Goal: Communication & Community: Connect with others

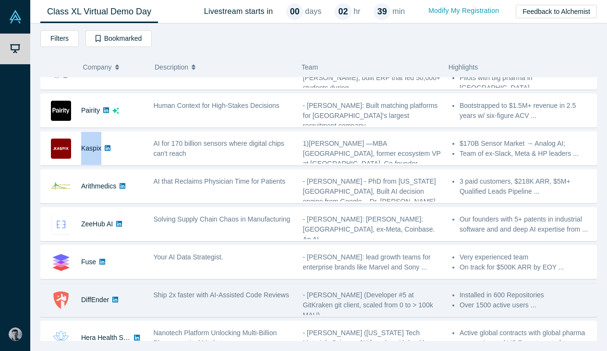
scroll to position [250, 0]
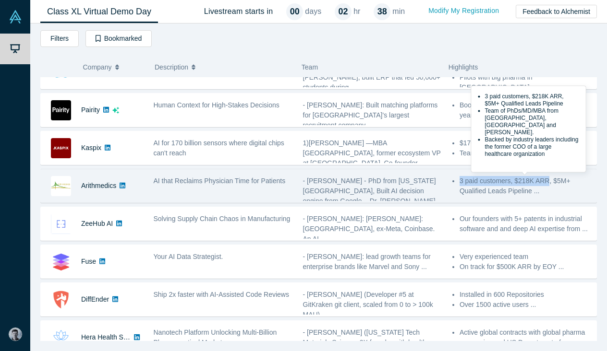
drag, startPoint x: 460, startPoint y: 181, endPoint x: 551, endPoint y: 181, distance: 90.7
click at [551, 181] on li "3 paid customers, $218K ARR, $5M+ Qualified Leads Pipeline ..." at bounding box center [525, 186] width 132 height 20
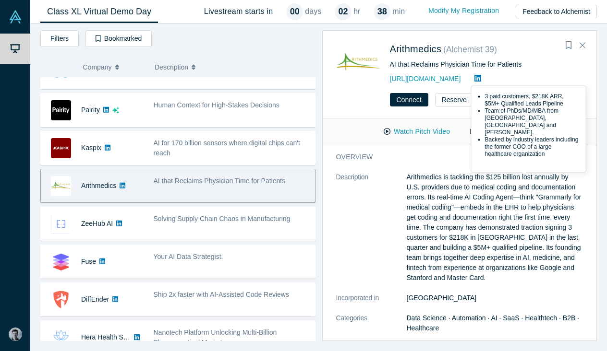
copy li "3 paid customers, $218K ARR"
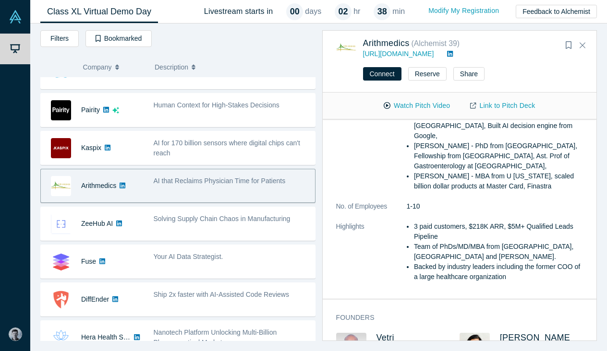
scroll to position [208, 0]
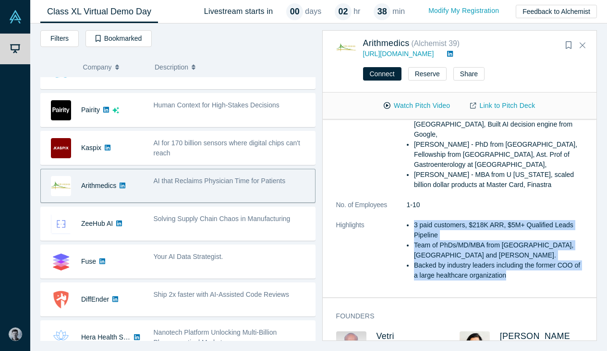
drag, startPoint x: 409, startPoint y: 215, endPoint x: 545, endPoint y: 262, distance: 143.6
click at [545, 262] on ul "3 paid customers, $218K ARR, $5M+ Qualified Leads Pipeline Team of PhDs/MD/MBA …" at bounding box center [495, 250] width 177 height 60
copy ul "3 paid customers, $218K ARR, $5M+ Qualified Leads Pipeline Team of PhDs/MD/MBA …"
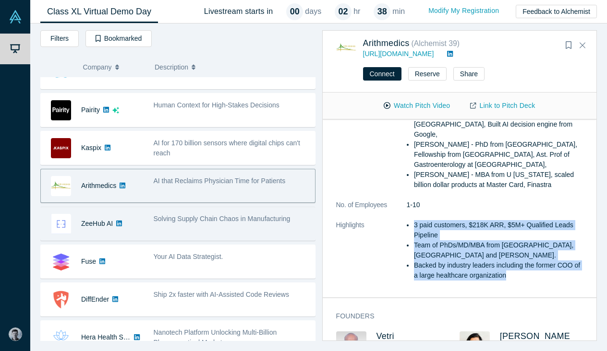
scroll to position [289, 0]
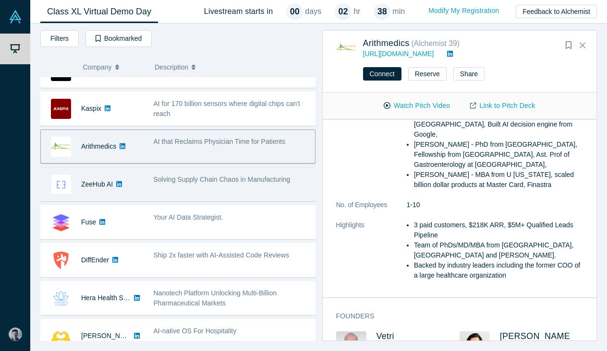
click at [191, 186] on div "Solving Supply Chain Chaos in Manufacturing" at bounding box center [231, 184] width 167 height 30
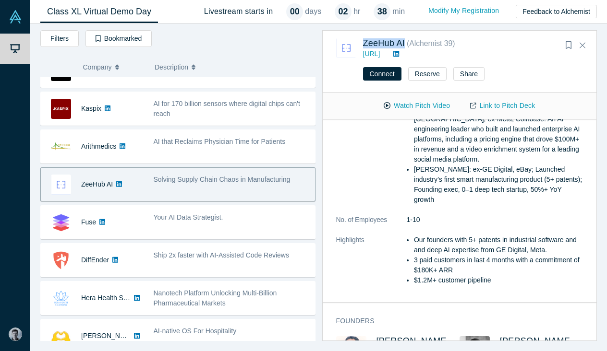
scroll to position [242, 0]
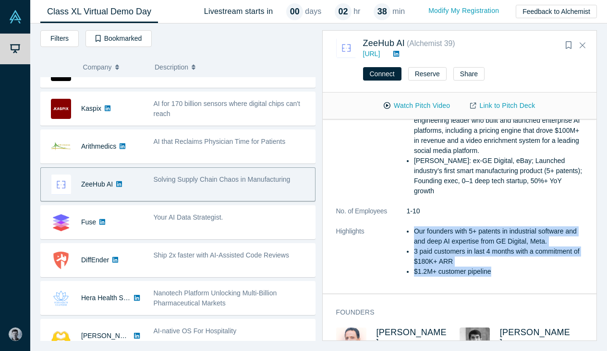
drag, startPoint x: 495, startPoint y: 275, endPoint x: 414, endPoint y: 229, distance: 93.7
click at [414, 229] on ul "Our founders with 5+ patents in industrial software and and deep AI expertise f…" at bounding box center [495, 252] width 177 height 50
copy ul "Our founders with 5+ patents in industrial software and and deep AI expertise f…"
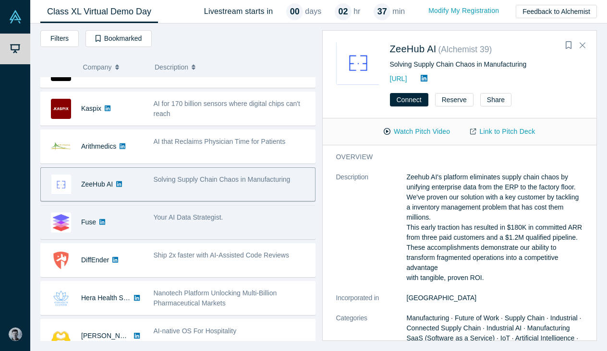
scroll to position [298, 0]
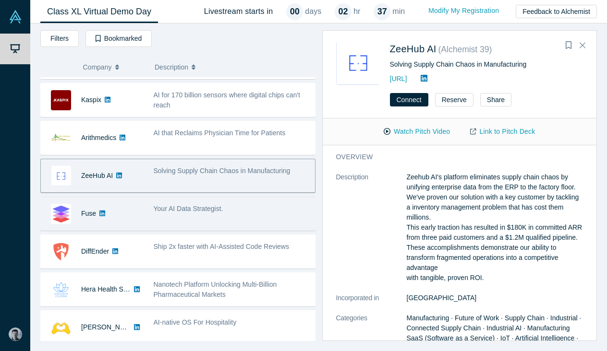
click at [219, 203] on div "Your AI Data Strategist." at bounding box center [231, 214] width 167 height 30
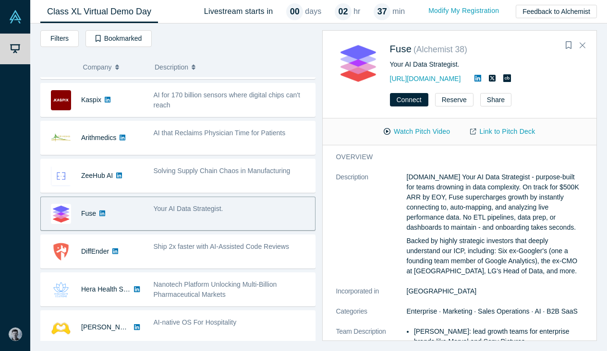
scroll to position [0, 0]
click at [406, 80] on link "[URL][DOMAIN_NAME]" at bounding box center [425, 79] width 71 height 8
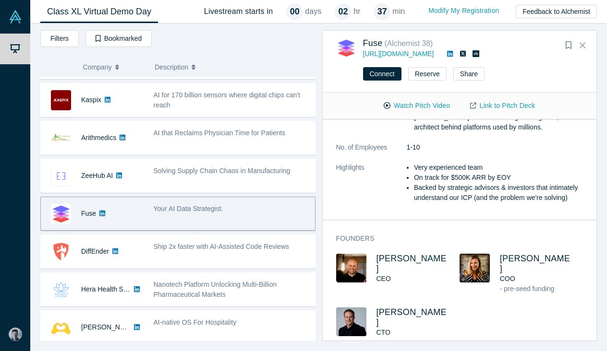
scroll to position [189, 0]
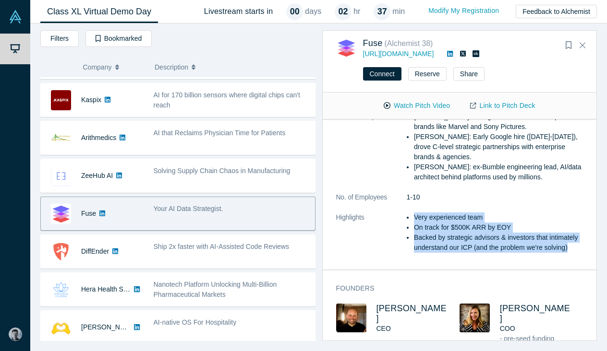
drag, startPoint x: 411, startPoint y: 218, endPoint x: 577, endPoint y: 249, distance: 168.0
click at [577, 249] on ul "Very experienced team On track for $500K ARR by EOY Backed by strategic advisor…" at bounding box center [495, 233] width 177 height 40
copy ul "Very experienced team On track for $500K ARR by EOY Backed by strategic advisor…"
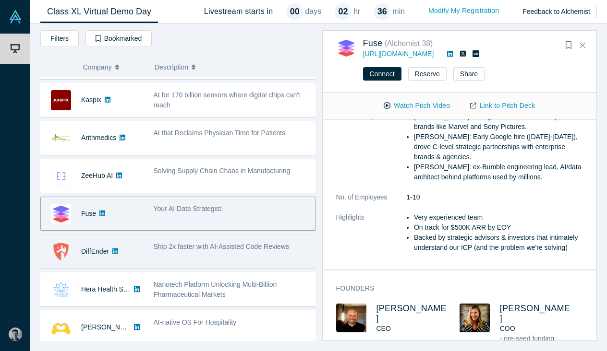
click at [215, 258] on div "Ship 2x faster with AI-Assisted Code Reviews" at bounding box center [231, 252] width 167 height 30
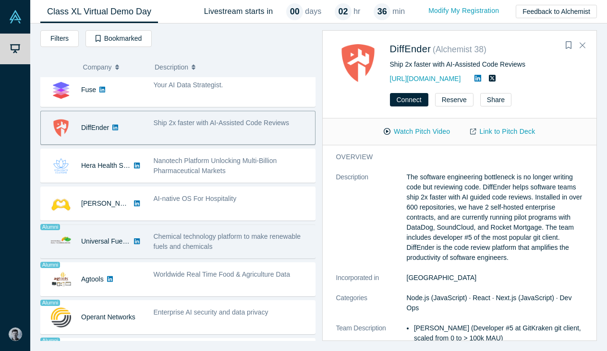
scroll to position [424, 0]
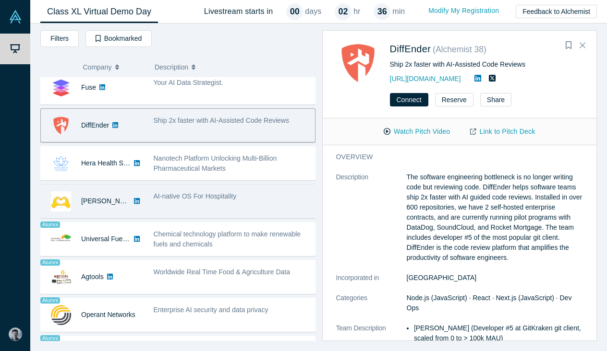
click at [227, 200] on div "AI-native OS For Hospitality" at bounding box center [232, 197] width 156 height 10
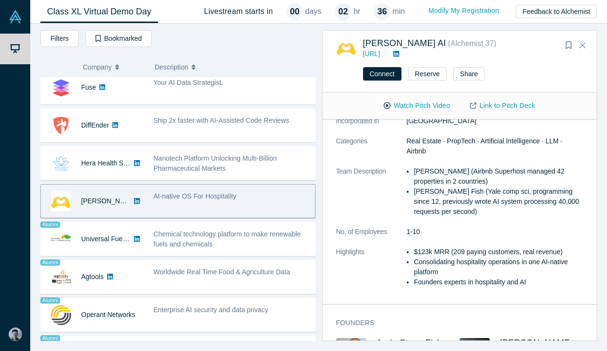
scroll to position [91, 0]
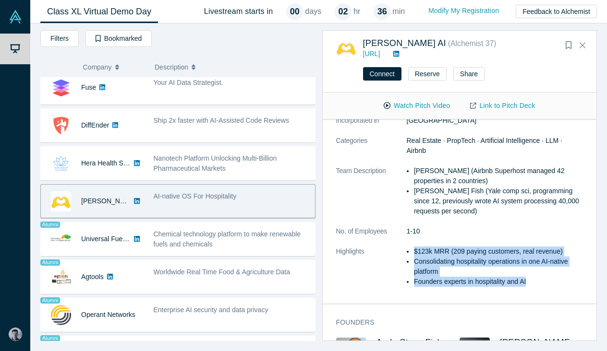
drag, startPoint x: 517, startPoint y: 282, endPoint x: 407, endPoint y: 253, distance: 113.9
click at [407, 252] on ul "$123k MRR (209 paying customers, real revenue) Consolidating hospitality operat…" at bounding box center [495, 267] width 177 height 40
copy ul "$123k MRR (209 paying customers, real revenue) Consolidating hospitality operat…"
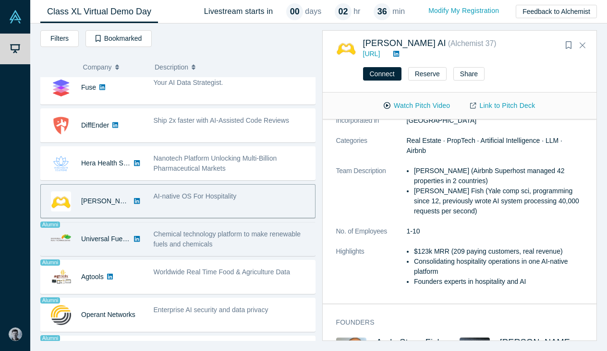
click at [197, 248] on span "Chemical technology platform to make renewable fuels and chemicals" at bounding box center [227, 239] width 147 height 18
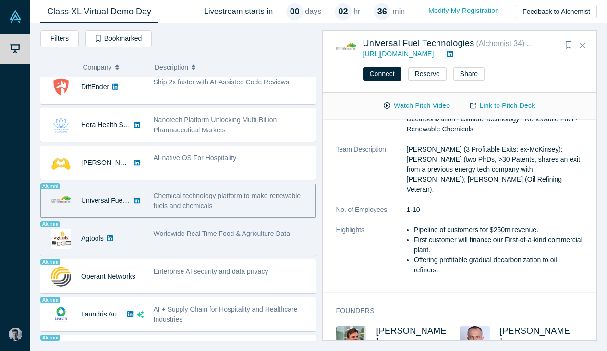
scroll to position [469, 0]
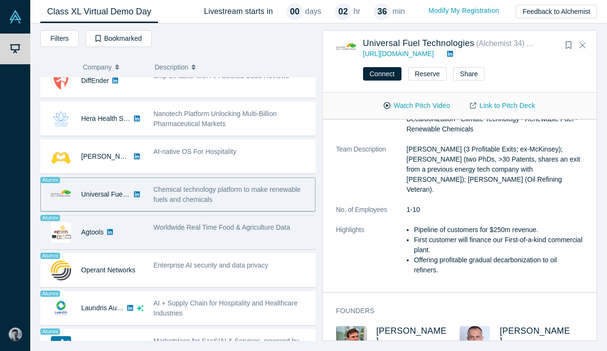
click at [212, 242] on div "Worldwide Real Time Food & Agriculture Data" at bounding box center [231, 232] width 167 height 30
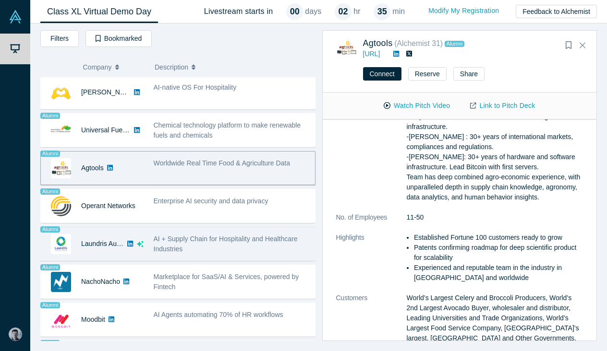
scroll to position [533, 0]
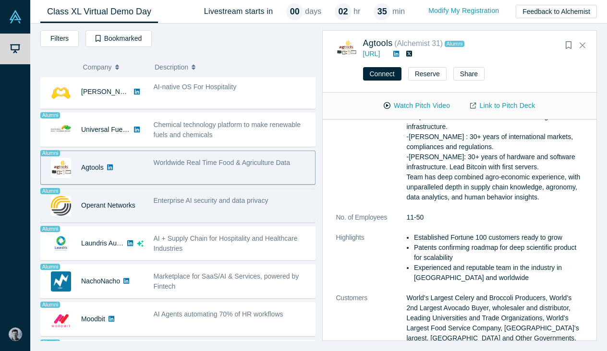
click at [198, 203] on span "Enterprise AI security and data privacy" at bounding box center [211, 201] width 115 height 8
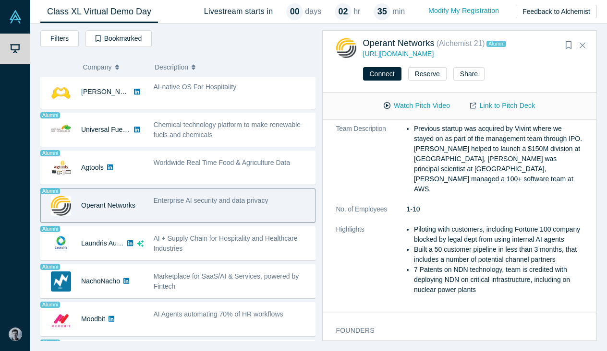
scroll to position [161, 0]
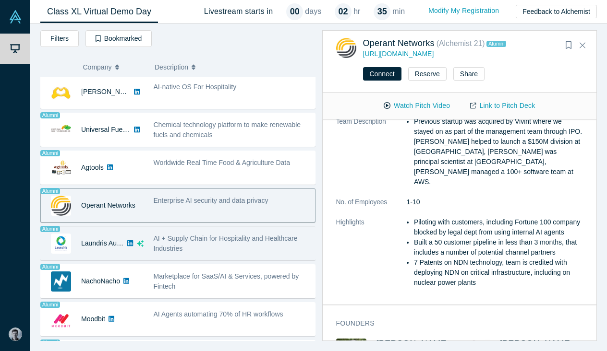
click at [209, 248] on div "AI + Supply Chain for Hospitality and Healthcare Industries" at bounding box center [232, 244] width 156 height 20
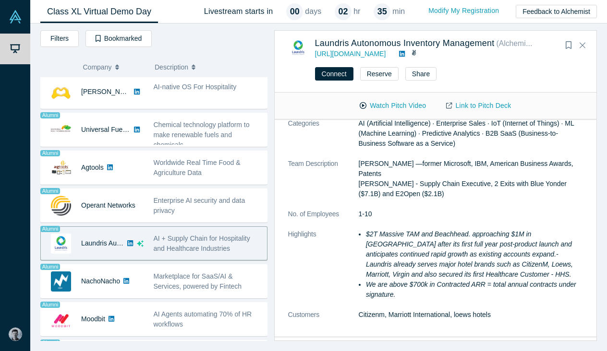
scroll to position [573, 0]
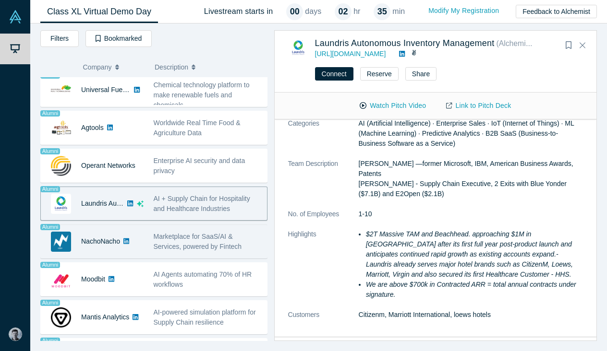
click at [190, 241] on div "Marketplace for SaaS/AI & Services, powered by Fintech" at bounding box center [208, 242] width 108 height 20
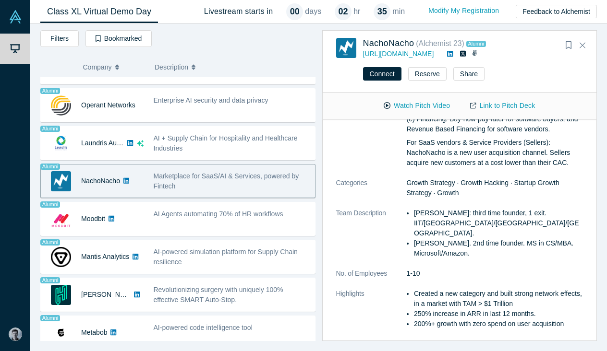
scroll to position [636, 0]
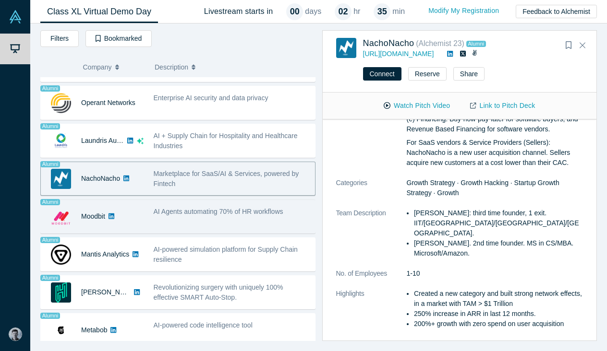
click at [246, 213] on span "AI Agents automating 70% of HR workflows" at bounding box center [219, 212] width 130 height 8
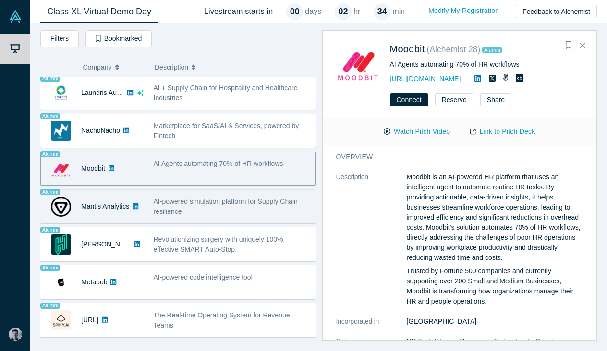
scroll to position [684, 0]
click at [247, 209] on div "AI-powered simulation platform for Supply Chain resilience" at bounding box center [232, 207] width 156 height 20
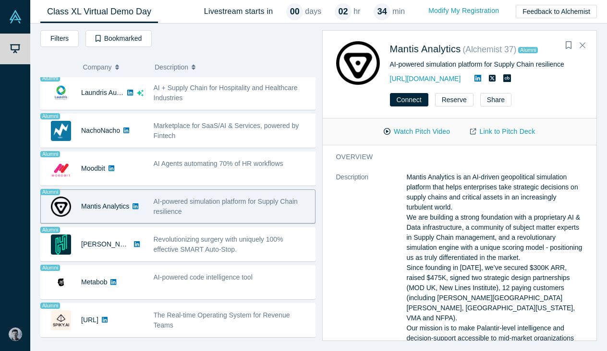
scroll to position [0, 0]
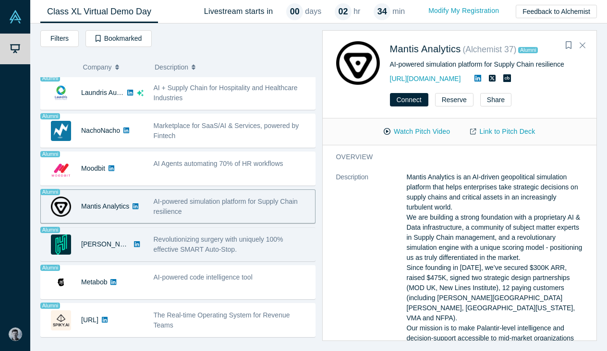
click at [249, 248] on div "Revolutionizing surgery with uniquely 100% effective SMART Auto-Stop." at bounding box center [232, 245] width 156 height 20
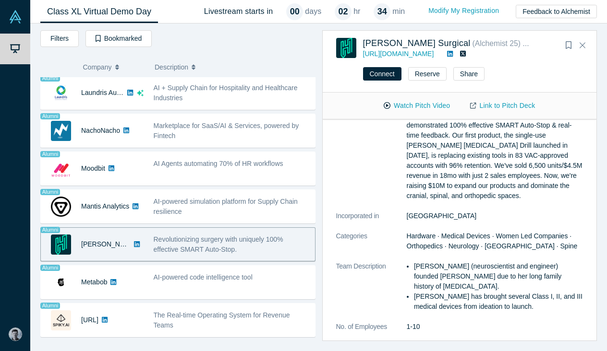
scroll to position [74, 0]
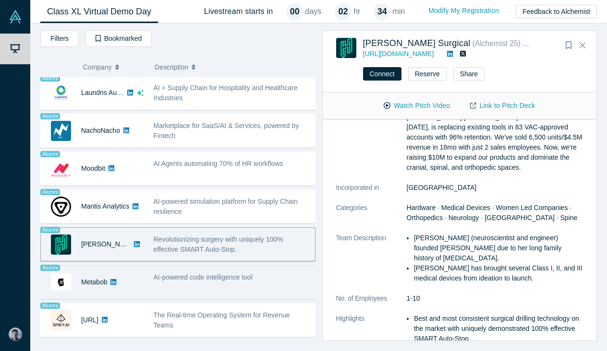
click at [214, 288] on div "AI-powered code intelligence tool" at bounding box center [231, 282] width 167 height 30
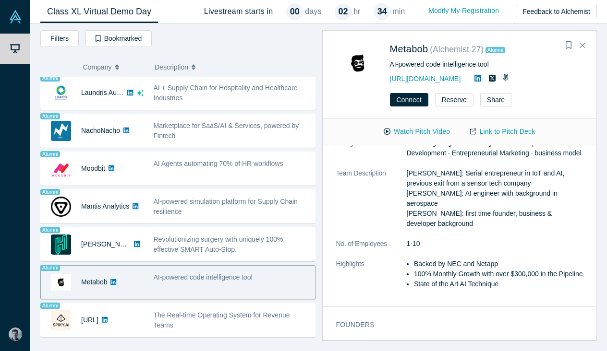
scroll to position [0, 0]
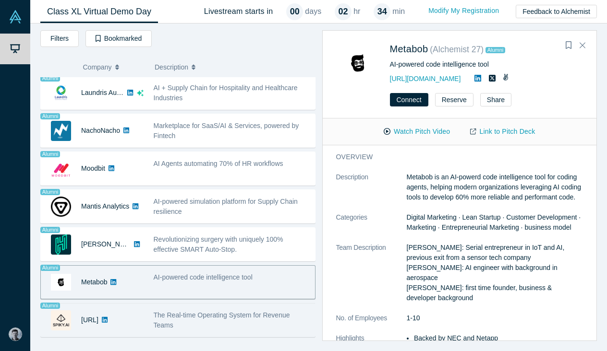
click at [218, 327] on div "The Real-time Operating System for Revenue Teams" at bounding box center [232, 321] width 156 height 20
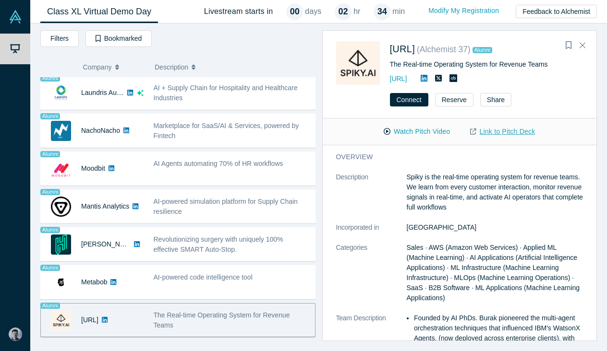
click at [497, 129] on link "Link to Pitch Deck" at bounding box center [502, 131] width 85 height 17
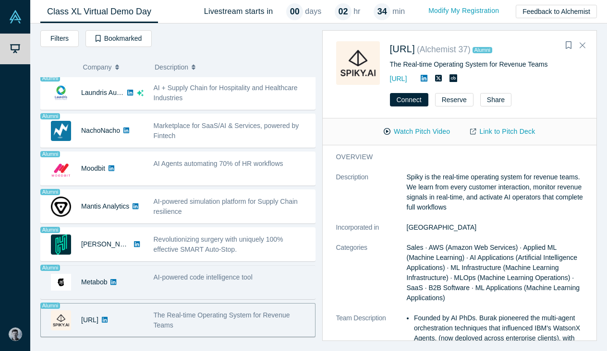
click at [226, 266] on div "Alumni Metabob AI-powered code intelligence tool [PERSON_NAME]: Serial entrepre…" at bounding box center [177, 282] width 275 height 34
click at [211, 287] on div "AI-powered code intelligence tool" at bounding box center [231, 282] width 167 height 30
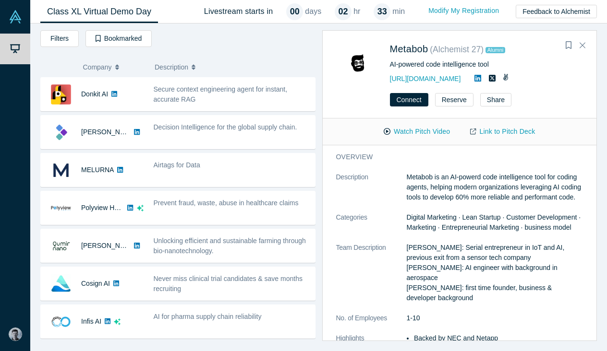
scroll to position [36, 0]
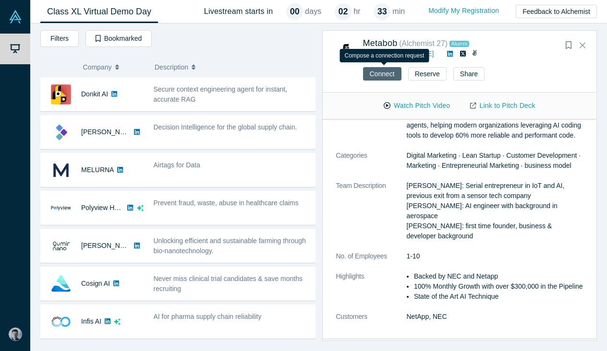
click at [375, 72] on button "Connect" at bounding box center [382, 73] width 38 height 13
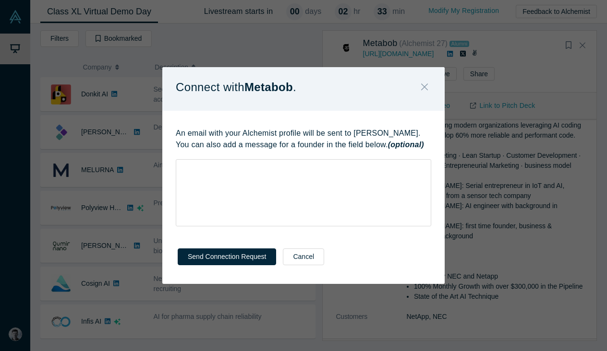
click at [426, 87] on icon "Close" at bounding box center [424, 87] width 7 height 11
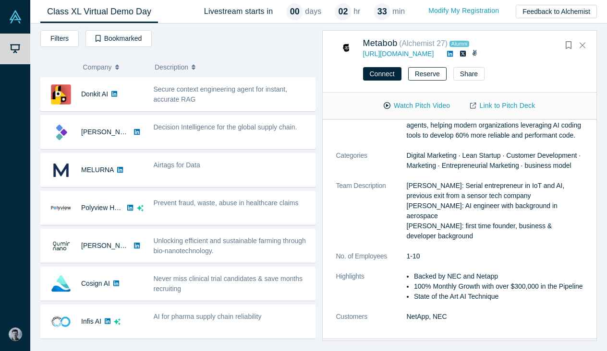
click at [424, 77] on button "Reserve" at bounding box center [427, 73] width 38 height 13
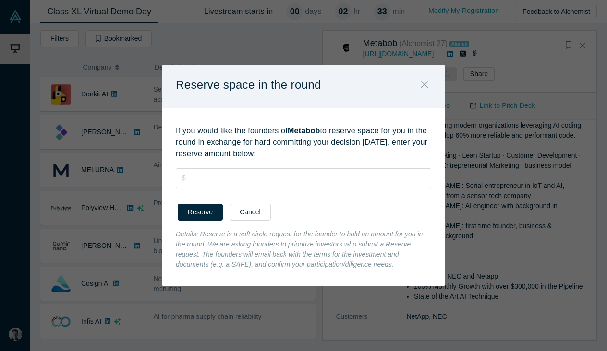
click at [424, 90] on icon "Close" at bounding box center [424, 84] width 7 height 11
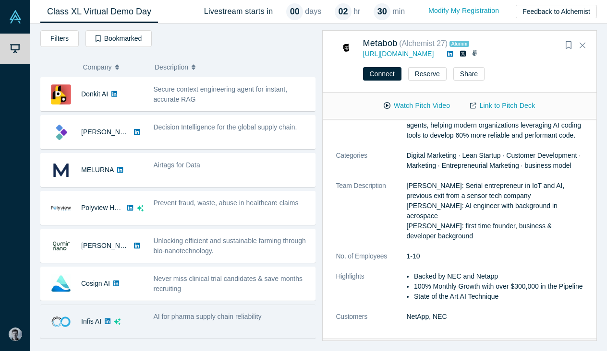
click at [241, 312] on div "AI for pharma supply chain reliability" at bounding box center [232, 317] width 156 height 10
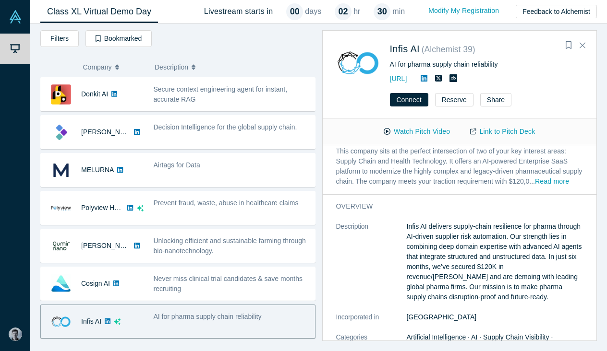
scroll to position [0, 0]
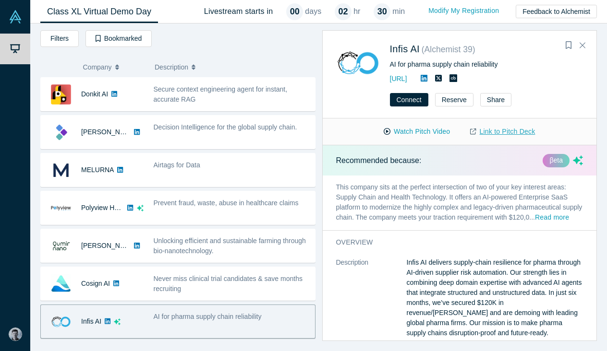
click at [516, 130] on link "Link to Pitch Deck" at bounding box center [502, 131] width 85 height 17
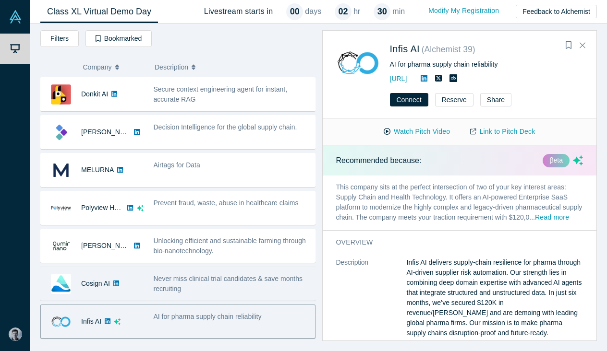
click at [206, 286] on div "Never miss clinical trial candidates & save months recruiting" at bounding box center [232, 284] width 156 height 20
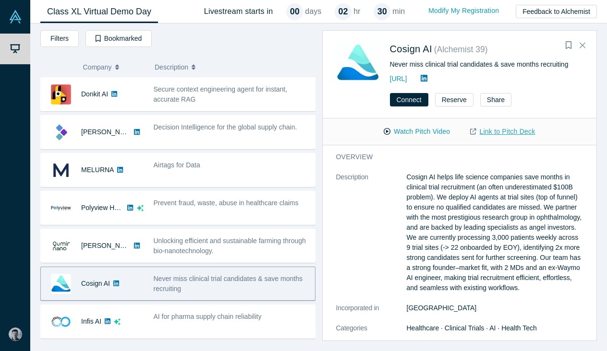
click at [500, 129] on link "Link to Pitch Deck" at bounding box center [502, 131] width 85 height 17
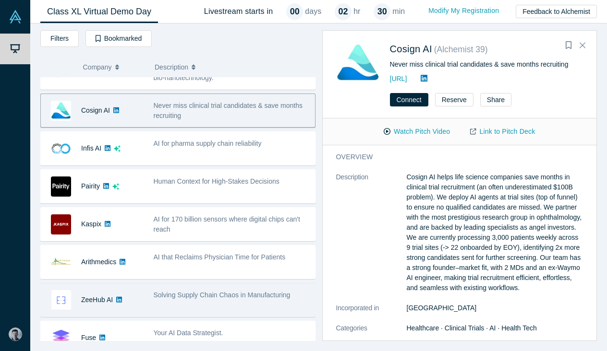
scroll to position [193, 0]
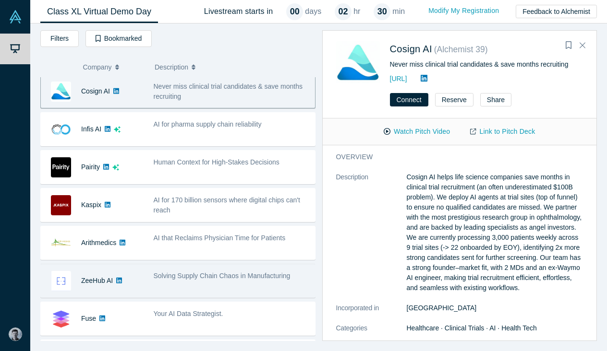
click at [250, 284] on div "Solving Supply Chain Chaos in Manufacturing" at bounding box center [231, 281] width 167 height 30
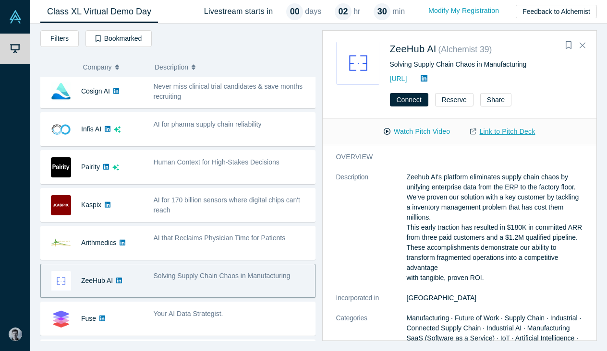
click at [512, 132] on link "Link to Pitch Deck" at bounding box center [502, 131] width 85 height 17
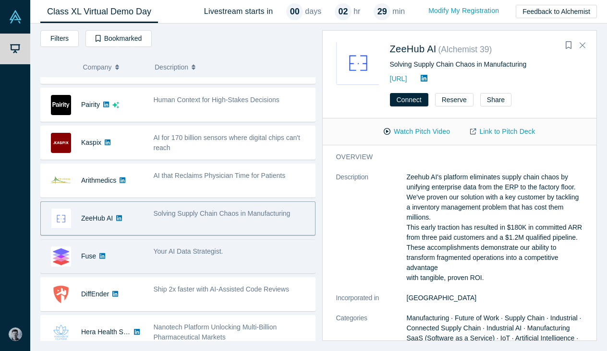
click at [189, 264] on div "Your AI Data Strategist." at bounding box center [231, 256] width 167 height 30
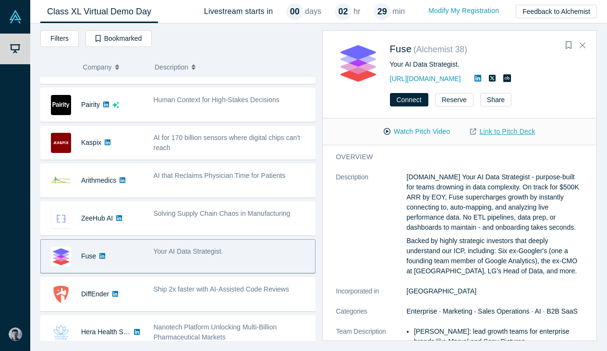
click at [497, 131] on link "Link to Pitch Deck" at bounding box center [502, 131] width 85 height 17
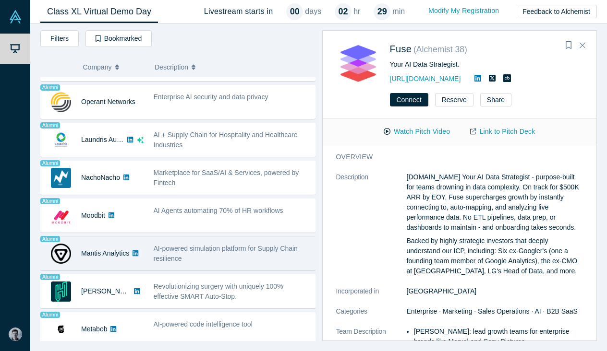
scroll to position [632, 0]
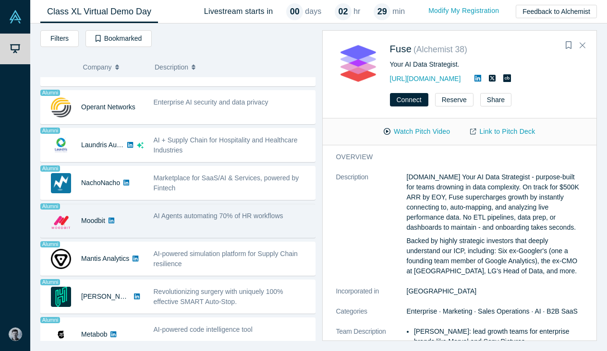
click at [199, 205] on div "Alumni Moodbit AI Agents automating 70% of HR workflows __Miho Shoji:__ Experie…" at bounding box center [177, 221] width 275 height 34
click at [198, 223] on div "AI Agents automating 70% of HR workflows" at bounding box center [231, 221] width 167 height 30
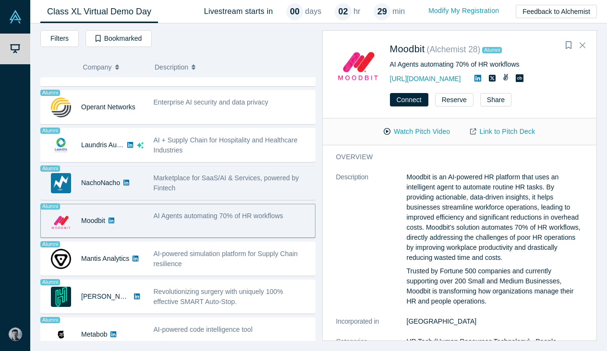
click at [221, 183] on div "Marketplace for SaaS/AI & Services, powered by Fintech" at bounding box center [232, 183] width 156 height 20
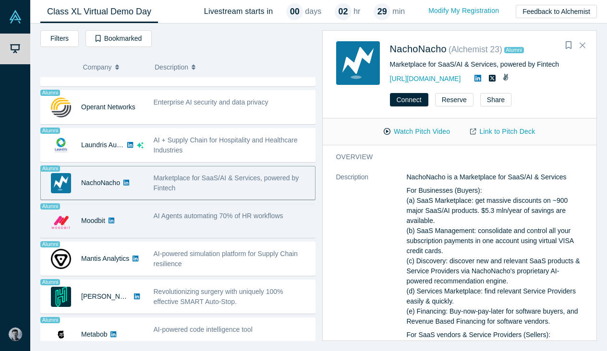
click at [221, 215] on span "AI Agents automating 70% of HR workflows" at bounding box center [219, 216] width 130 height 8
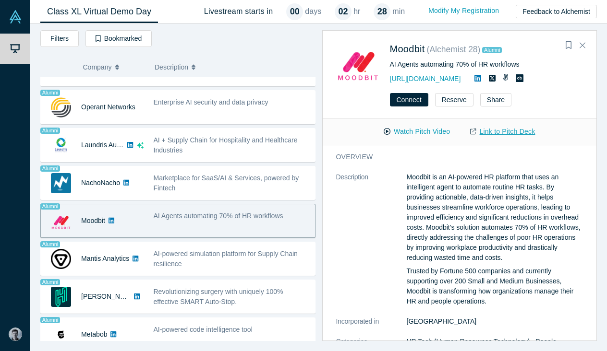
scroll to position [0, 0]
click at [507, 124] on link "Link to Pitch Deck" at bounding box center [502, 131] width 85 height 17
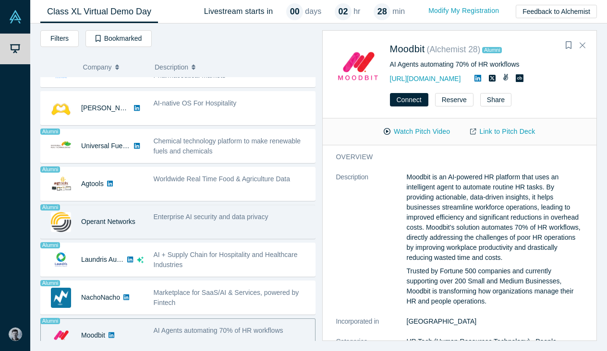
scroll to position [496, 0]
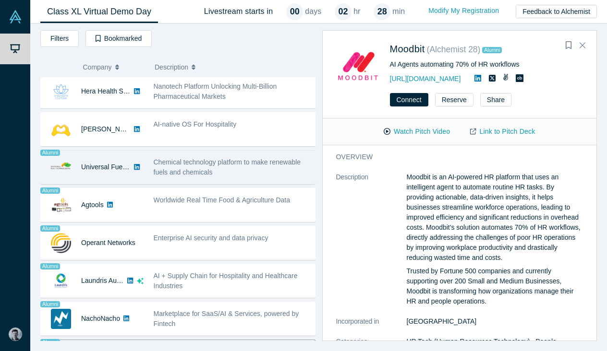
click at [237, 166] on div "Chemical technology platform to make renewable fuels and chemicals" at bounding box center [232, 167] width 156 height 20
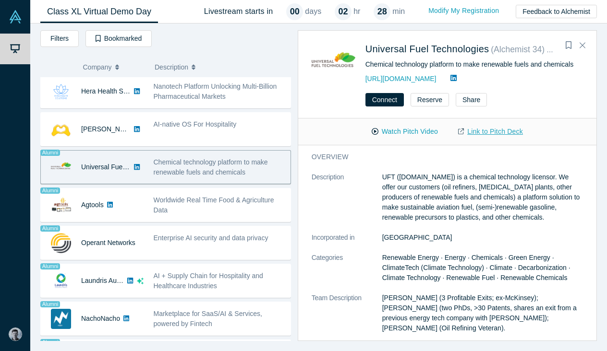
click at [488, 129] on link "Link to Pitch Deck" at bounding box center [490, 131] width 85 height 17
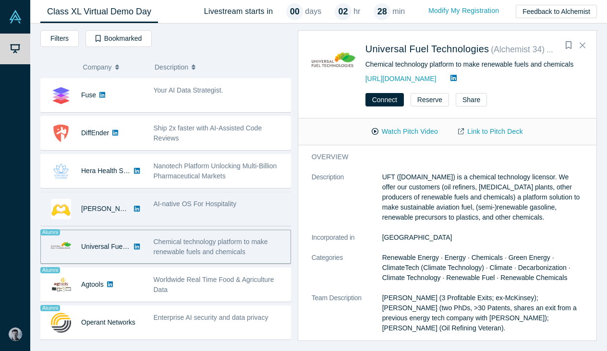
scroll to position [412, 0]
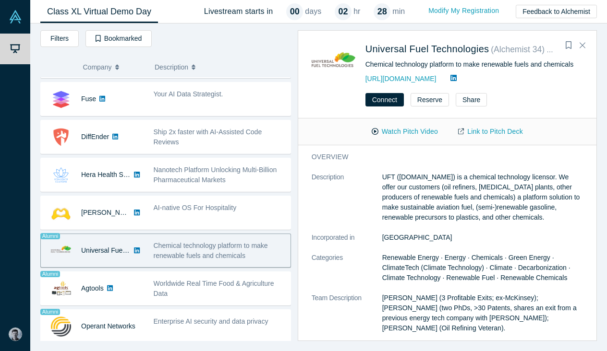
click at [180, 233] on div "Donkit AI Secure context engineering agent for instant, accurate RAG - [PERSON_…" at bounding box center [165, 137] width 251 height 944
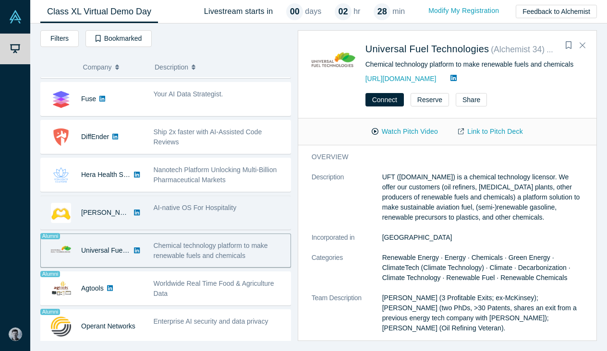
click at [185, 217] on div "AI-native OS For Hospitality" at bounding box center [219, 213] width 142 height 30
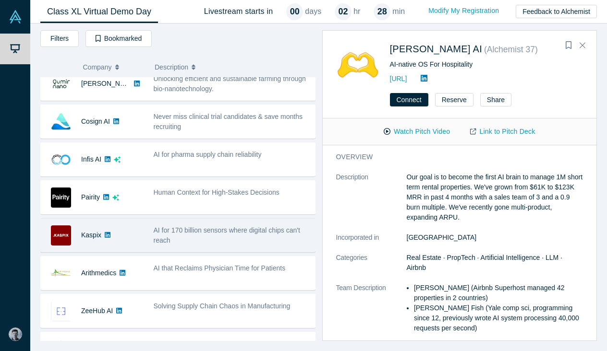
scroll to position [160, 0]
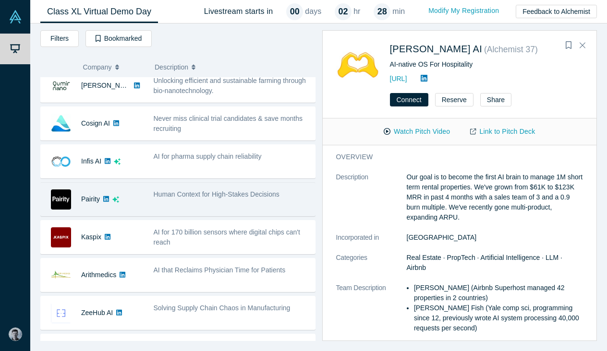
click at [208, 200] on div "Human Context for High-Stakes Decisions" at bounding box center [231, 199] width 167 height 30
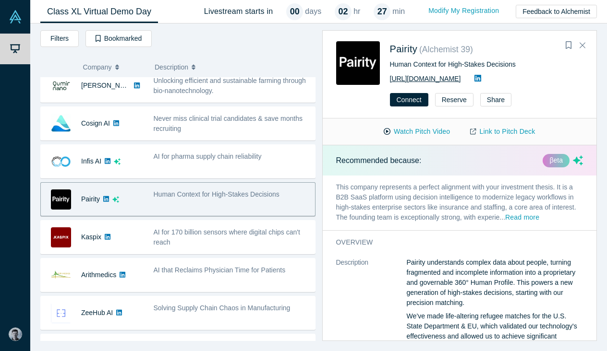
click at [419, 79] on link "[URL][DOMAIN_NAME]" at bounding box center [425, 79] width 71 height 8
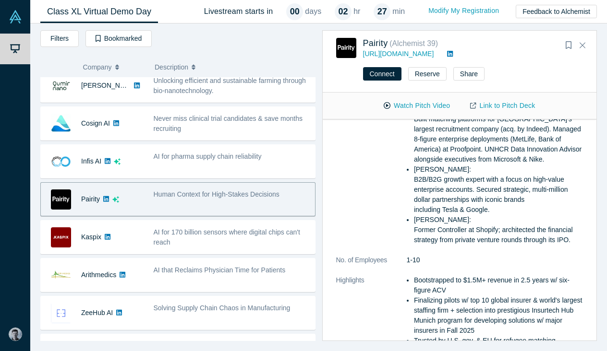
scroll to position [423, 0]
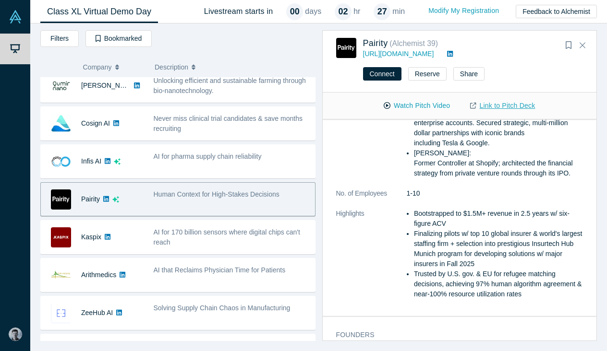
click at [491, 105] on link "Link to Pitch Deck" at bounding box center [502, 105] width 85 height 17
click at [532, 0] on div "Livestream starts [DATE] 02 hr 27 min Modify My Registration Feedback to Alchem…" at bounding box center [403, 11] width 399 height 23
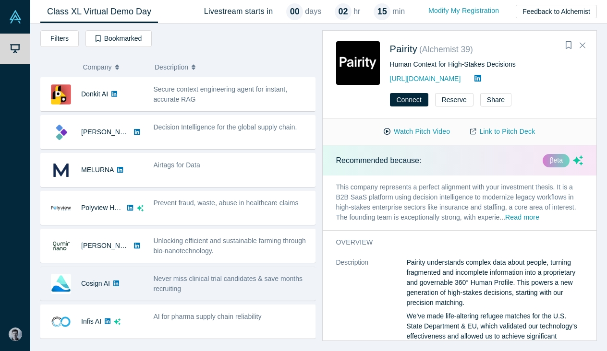
scroll to position [0, 0]
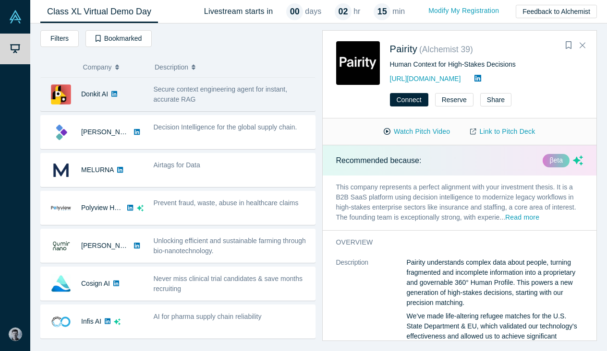
click at [184, 101] on span "Secure context engineering agent for instant, accurate RAG" at bounding box center [221, 94] width 134 height 18
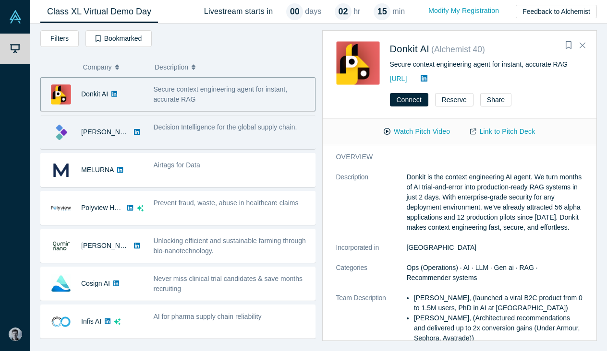
click at [200, 140] on div "Decision Intelligence for the global supply chain." at bounding box center [231, 132] width 167 height 30
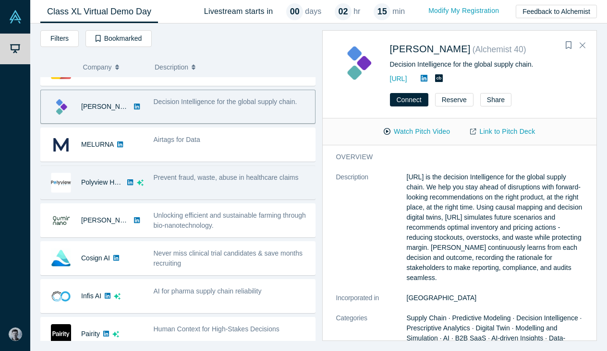
scroll to position [27, 0]
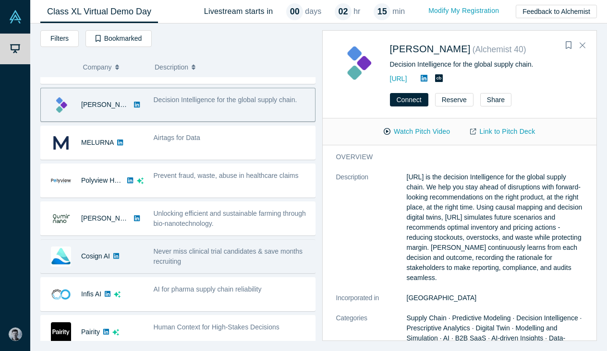
click at [244, 251] on span "Never miss clinical trial candidates & save months recruiting" at bounding box center [228, 257] width 149 height 18
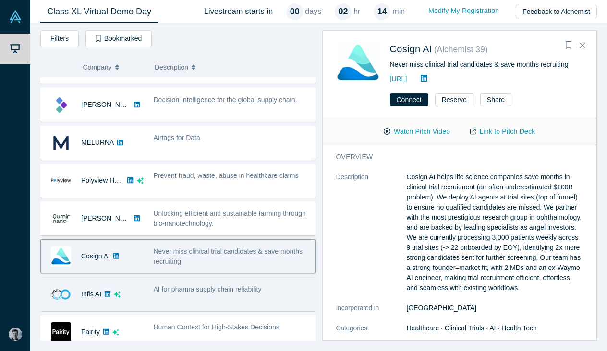
click at [205, 289] on span "AI for pharma supply chain reliability" at bounding box center [208, 290] width 108 height 8
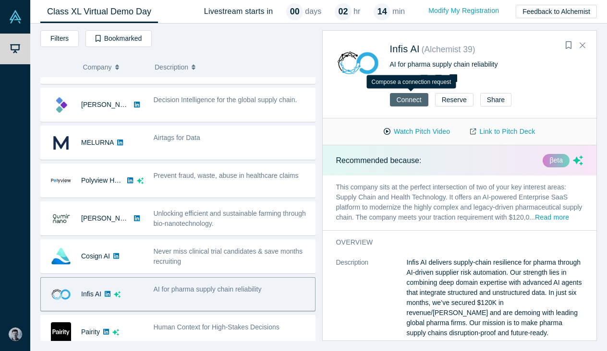
click at [403, 99] on button "Connect" at bounding box center [409, 99] width 38 height 13
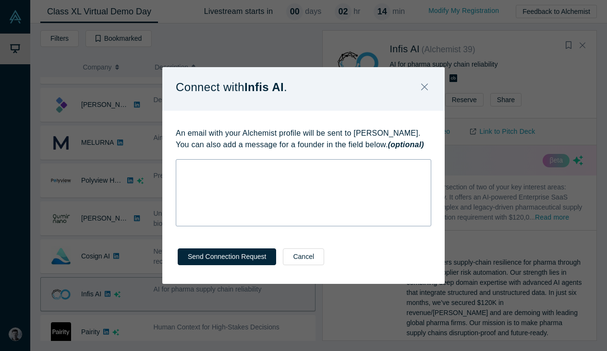
click at [271, 178] on div "rdw-wrapper" at bounding box center [303, 192] width 255 height 67
click at [426, 87] on icon "Close" at bounding box center [424, 87] width 7 height 11
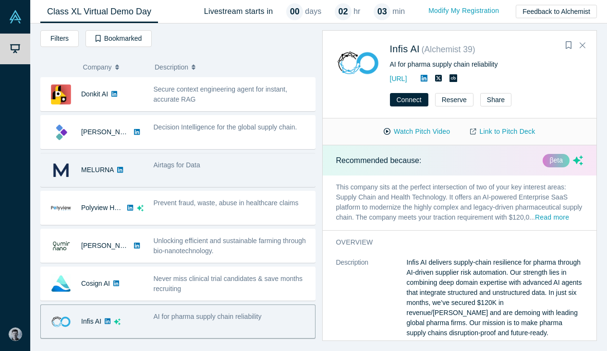
scroll to position [0, 0]
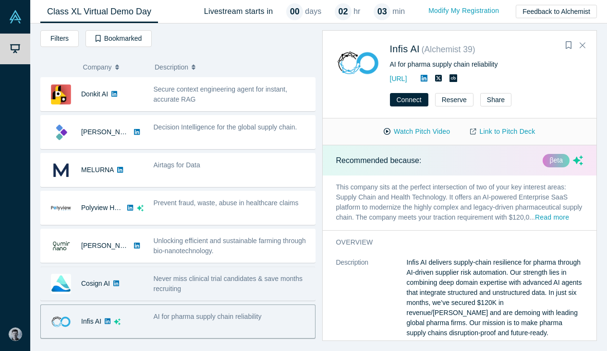
click at [225, 288] on div "Never miss clinical trial candidates & save months recruiting" at bounding box center [232, 284] width 156 height 20
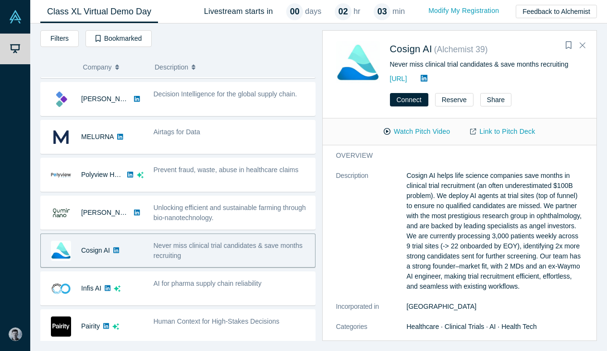
scroll to position [35, 0]
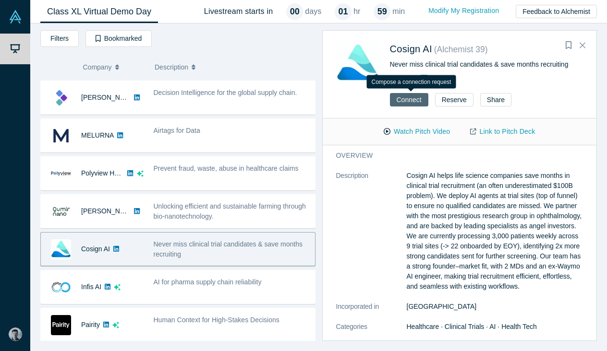
click at [419, 100] on button "Connect" at bounding box center [409, 99] width 38 height 13
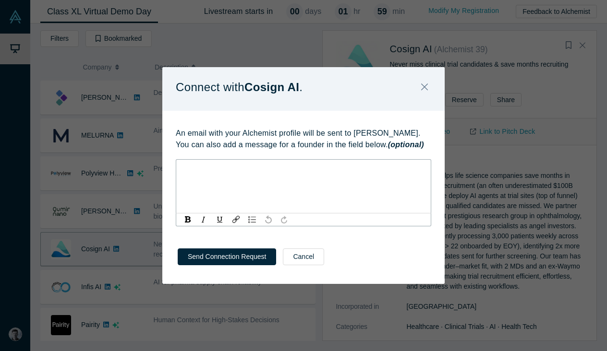
click at [313, 172] on div "rdw-editor" at bounding box center [303, 168] width 242 height 10
click at [518, 145] on div "Connect with Cosign AI . An email with your Alchemist profile will be sent to […" at bounding box center [303, 175] width 607 height 351
click at [424, 88] on icon "Close" at bounding box center [424, 87] width 7 height 11
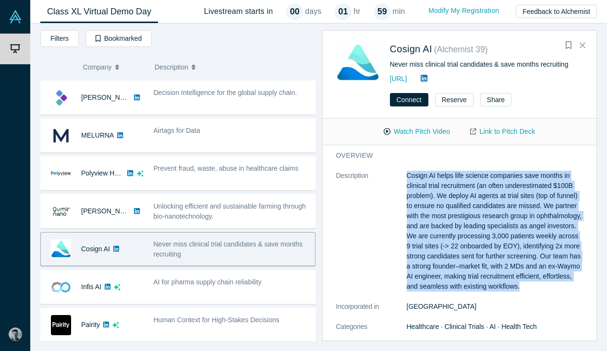
drag, startPoint x: 402, startPoint y: 176, endPoint x: 533, endPoint y: 300, distance: 180.7
click at [533, 300] on dl "Description Cosign AI helps life science companies save months in clinical tria…" at bounding box center [459, 356] width 247 height 370
copy dl "Cosign AI helps life science companies save months in clinical trial recruitmen…"
click at [509, 232] on p "Cosign AI helps life science companies save months in clinical trial recruitmen…" at bounding box center [495, 231] width 177 height 121
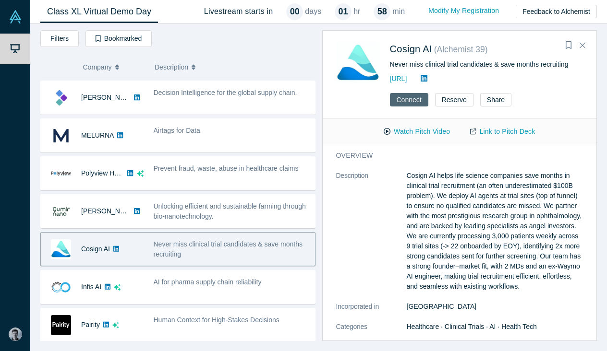
click at [419, 102] on button "Connect" at bounding box center [409, 99] width 38 height 13
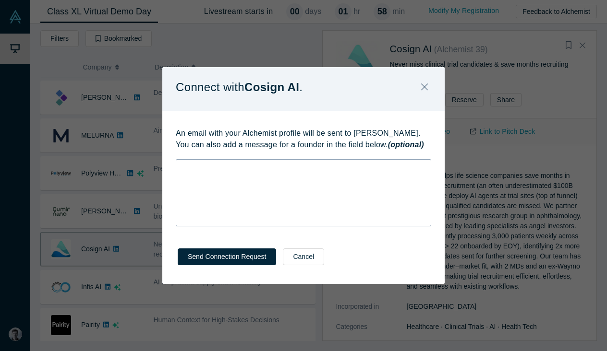
click at [246, 163] on div "rdw-editor" at bounding box center [303, 168] width 242 height 10
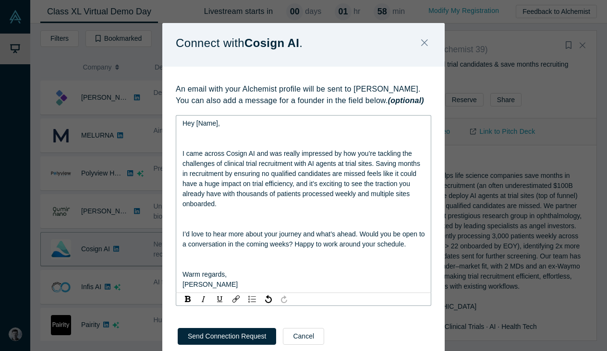
click at [180, 149] on div "Hey [Name], I came across Cosign AI and was really impressed by how you’re tack…" at bounding box center [303, 204] width 255 height 178
click at [180, 155] on div "Hey [Name], I came across Cosign AI and was really impressed by how you’re tack…" at bounding box center [303, 204] width 255 height 178
click at [184, 153] on span "I came across Cosign AI and was really impressed by how you’re tackling the cha…" at bounding box center [302, 179] width 240 height 58
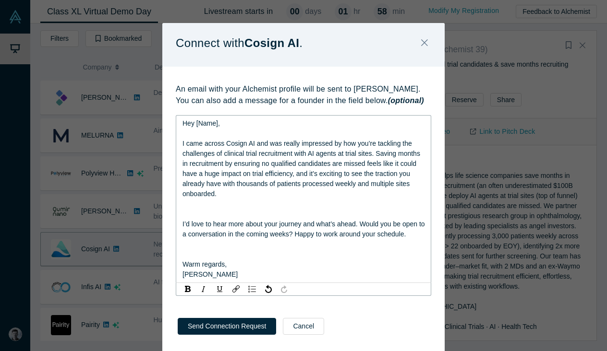
click at [182, 220] on span "I’d love to hear more about your journey and what’s ahead. Would you be open to…" at bounding box center [304, 229] width 244 height 18
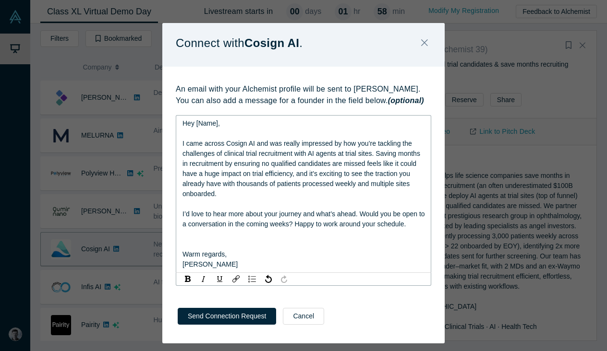
click at [183, 258] on div "Warm regards," at bounding box center [303, 255] width 242 height 10
click at [184, 253] on span "Warm regards," at bounding box center [204, 255] width 44 height 8
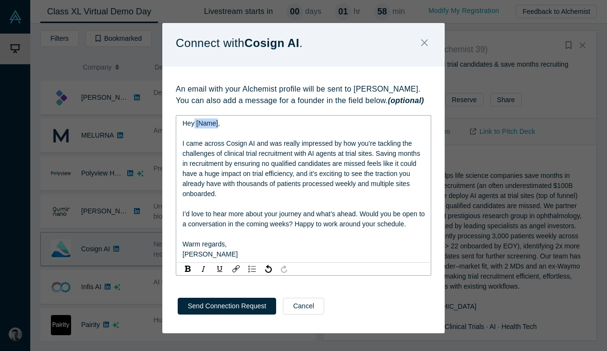
drag, startPoint x: 217, startPoint y: 122, endPoint x: 195, endPoint y: 123, distance: 21.6
click at [195, 123] on span "Hey [Name]," at bounding box center [200, 124] width 37 height 8
click at [217, 146] on div "I came across Cosign AI and was really impressed by how you’re tackling the cha…" at bounding box center [303, 169] width 242 height 60
click at [259, 143] on span "I came across Cosign AI and was really impressed by how you’re tackling the cha…" at bounding box center [302, 169] width 240 height 58
click at [255, 143] on span "I came across Cosign AI and was really impressed by how you’re tackling the cha…" at bounding box center [302, 169] width 240 height 58
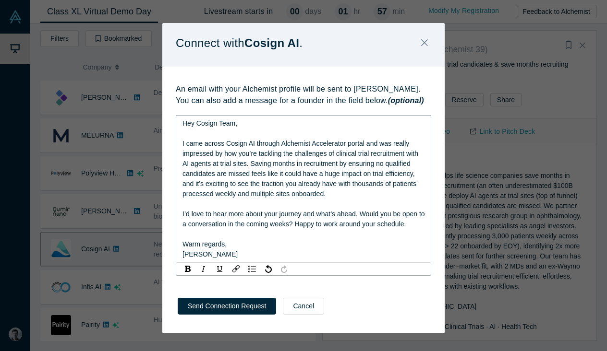
click at [326, 202] on div "rdw-editor" at bounding box center [303, 204] width 242 height 10
click at [333, 223] on span "I’d love to hear more about your journey and what’s ahead. Would you be open to…" at bounding box center [304, 219] width 244 height 18
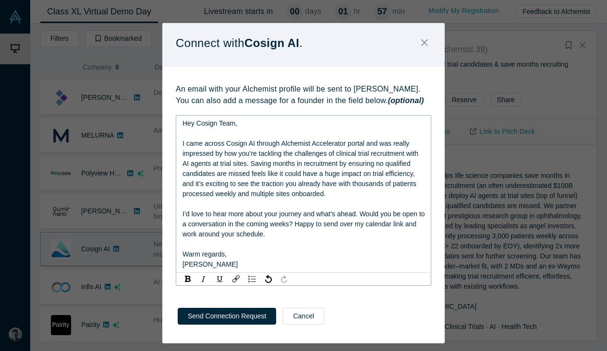
click at [281, 233] on div "I’d love to hear more about your journey and what’s ahead. Would you be open to…" at bounding box center [303, 224] width 242 height 30
drag, startPoint x: 224, startPoint y: 256, endPoint x: 151, endPoint y: 254, distance: 73.0
click at [151, 254] on div "Connect with Cosign AI . An email with your Alchemist profile will be sent to […" at bounding box center [303, 175] width 607 height 351
click at [251, 263] on div "[PERSON_NAME]" at bounding box center [303, 265] width 242 height 10
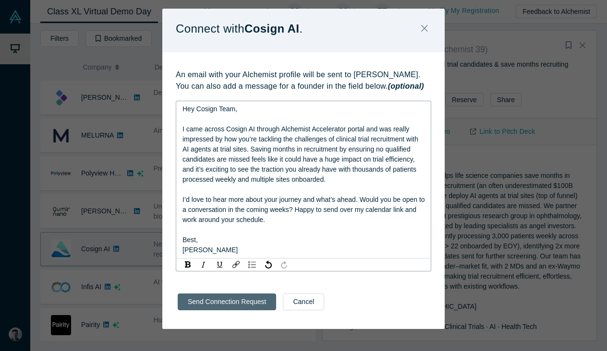
scroll to position [1, 0]
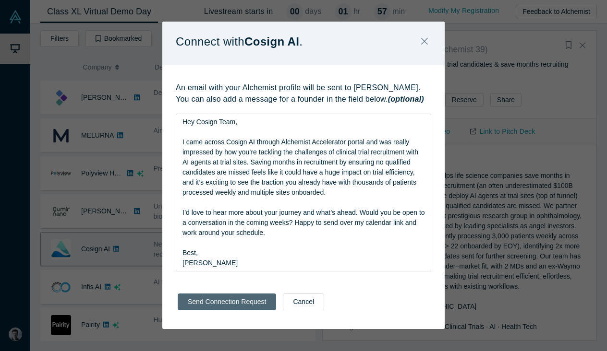
click at [239, 303] on button "Send Connection Request" at bounding box center [227, 302] width 98 height 17
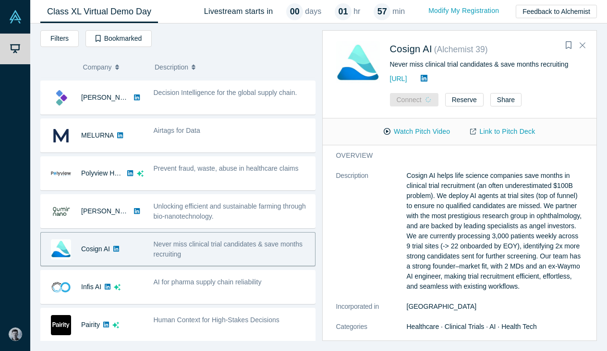
scroll to position [0, 0]
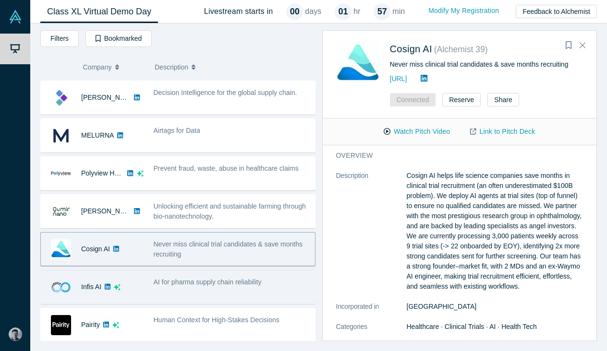
click at [215, 299] on div "AI for pharma supply chain reliability" at bounding box center [231, 287] width 167 height 30
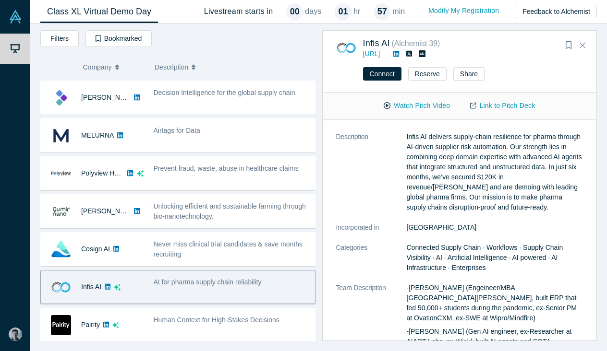
scroll to position [101, 0]
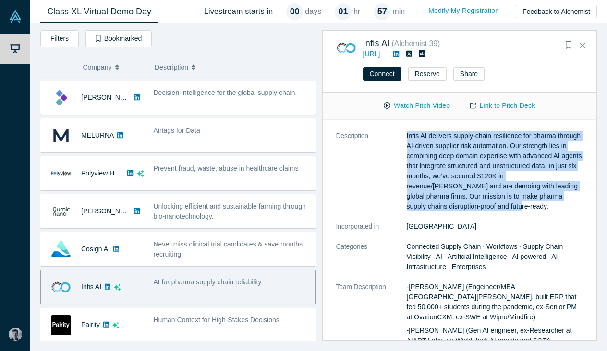
drag, startPoint x: 402, startPoint y: 144, endPoint x: 517, endPoint y: 222, distance: 138.8
click at [517, 222] on dl "Description Infis AI delivers supply-chain resilience for pharma through AI-dri…" at bounding box center [459, 284] width 247 height 306
copy dl "Infis AI delivers supply-chain resilience for pharma through AI-driven supplier…"
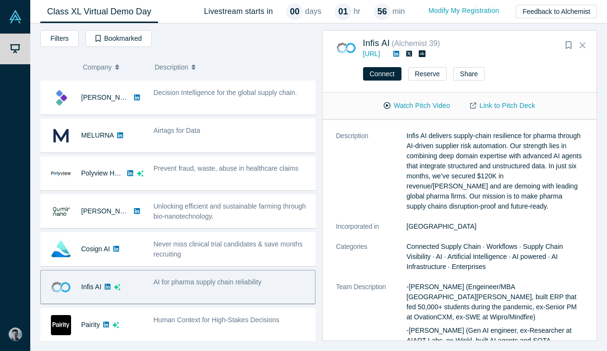
click at [486, 232] on dd "[GEOGRAPHIC_DATA]" at bounding box center [495, 227] width 177 height 10
click at [384, 71] on button "Connect" at bounding box center [382, 73] width 38 height 13
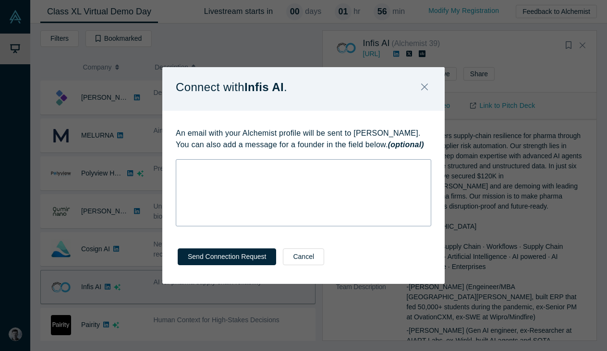
click at [240, 171] on div "rdw-editor" at bounding box center [303, 168] width 242 height 10
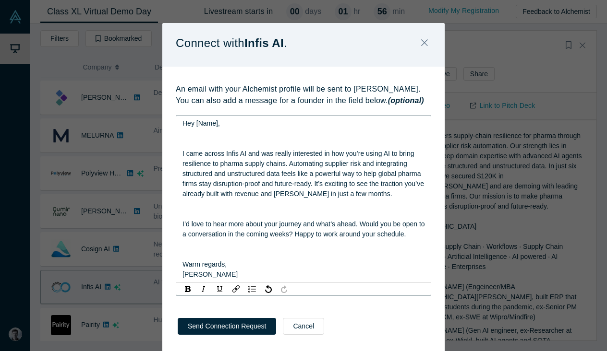
click at [182, 151] on span "I came across Infis AI and was really interested in how you’re using AI to brin…" at bounding box center [303, 174] width 243 height 48
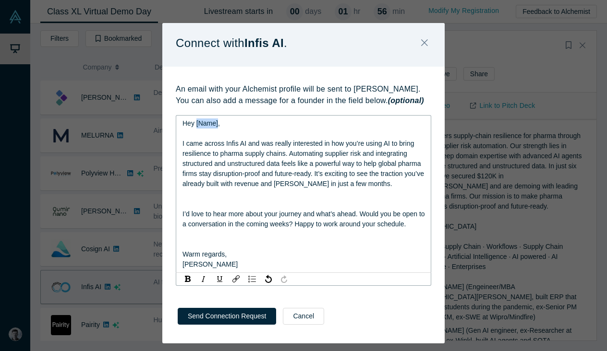
drag, startPoint x: 217, startPoint y: 124, endPoint x: 196, endPoint y: 124, distance: 21.1
click at [196, 124] on span "Hey [Name]," at bounding box center [200, 124] width 37 height 8
click at [249, 143] on span "I came across Infis AI and was really interested in how you’re using AI to brin…" at bounding box center [303, 164] width 243 height 48
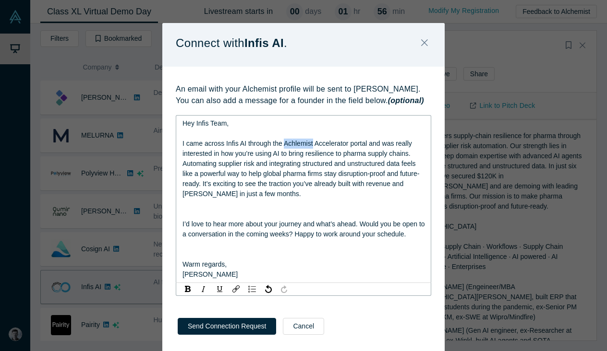
click at [302, 141] on span "I came across Infis AI through the Achlemist Accelerator portal and was really …" at bounding box center [300, 169] width 237 height 58
click at [310, 144] on span "I came across Infis AI through the Achlemist Accelerator portal and was really …" at bounding box center [300, 169] width 237 height 58
click at [301, 143] on span "I came across Infis AI through the Achlemist Accelerator portal and was really …" at bounding box center [300, 169] width 237 height 58
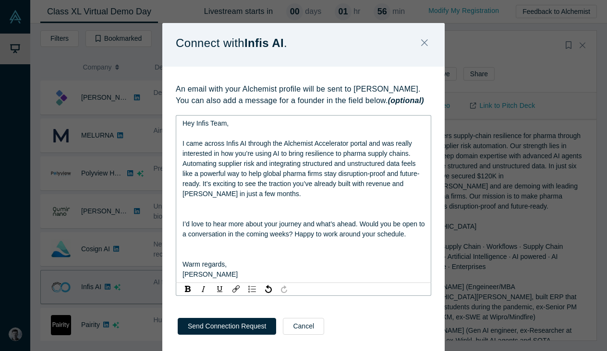
click at [262, 146] on span "I came across Infis AI through the Alchemist Accelerator portal and was really …" at bounding box center [300, 169] width 237 height 58
click at [242, 153] on span "I came across Infis AI through the Alchemist Accelerator portal and was really …" at bounding box center [300, 169] width 237 height 58
click at [227, 157] on div "I came across Infis AI through the Alchemist Accelerator portal and was really …" at bounding box center [303, 169] width 242 height 60
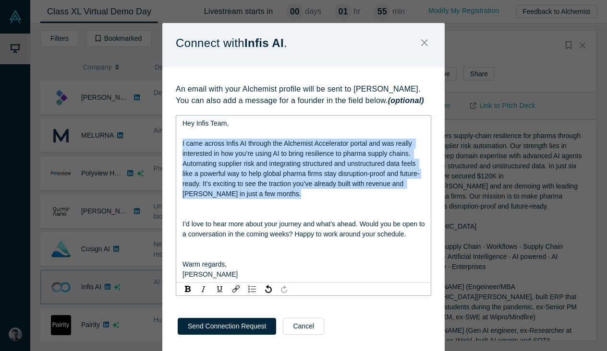
click at [227, 157] on div "I came across Infis AI through the Alchemist Accelerator portal and was really …" at bounding box center [303, 169] width 242 height 60
click at [267, 200] on div "rdw-editor" at bounding box center [303, 204] width 242 height 10
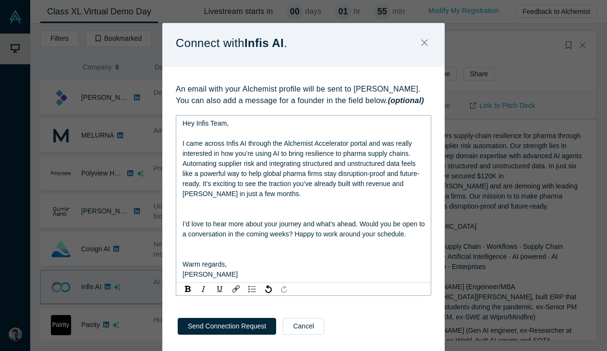
click at [262, 175] on span "I came across Infis AI through the Alchemist Accelerator portal and was really …" at bounding box center [300, 169] width 237 height 58
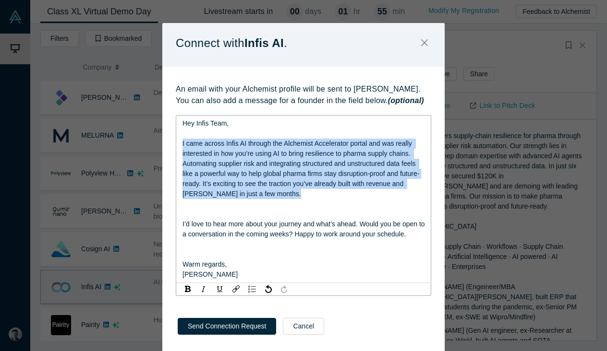
click at [262, 175] on span "I came across Infis AI through the Alchemist Accelerator portal and was really …" at bounding box center [300, 169] width 237 height 58
click at [246, 197] on div "I came across Infis AI through the Alchemist Accelerator portal and was really …" at bounding box center [303, 169] width 242 height 60
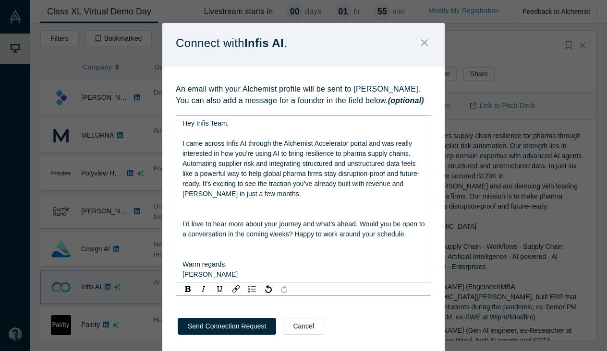
click at [196, 219] on div "I’d love to hear more about your journey and what’s ahead. Would you be open to…" at bounding box center [303, 229] width 242 height 20
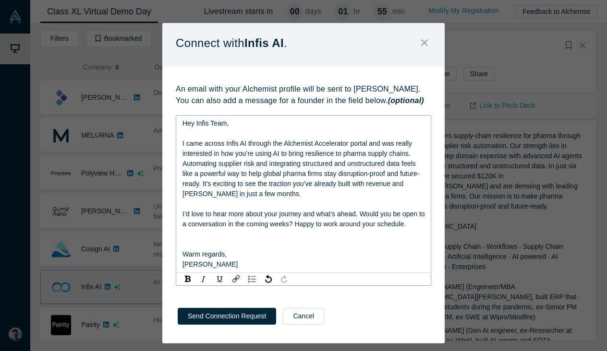
click at [185, 241] on div "rdw-editor" at bounding box center [303, 245] width 242 height 10
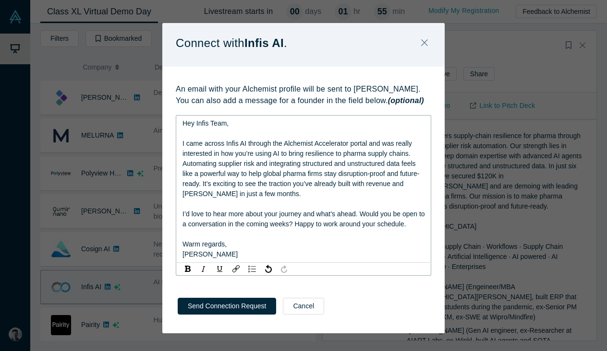
click at [216, 255] on div "[PERSON_NAME]" at bounding box center [303, 255] width 242 height 10
drag, startPoint x: 220, startPoint y: 253, endPoint x: 180, endPoint y: 247, distance: 40.4
click at [180, 247] on div "Hey Infis Team, I came across Infis AI through the Alchemist Accelerator portal…" at bounding box center [303, 189] width 255 height 148
click at [197, 247] on span "Warm regards," at bounding box center [204, 245] width 44 height 8
drag, startPoint x: 224, startPoint y: 243, endPoint x: 154, endPoint y: 243, distance: 69.6
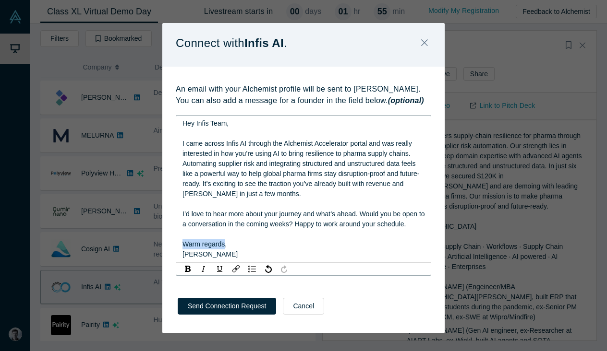
click at [154, 243] on div "Connect with Infis AI . An email with your Alchemist profile will be sent to [P…" at bounding box center [303, 175] width 607 height 351
click at [202, 251] on span "[PERSON_NAME]" at bounding box center [209, 255] width 55 height 8
click at [203, 251] on span "[PERSON_NAME]" at bounding box center [209, 255] width 55 height 8
click at [284, 182] on span "I came across Infis AI through the Alchemist Accelerator portal and was really …" at bounding box center [300, 169] width 237 height 58
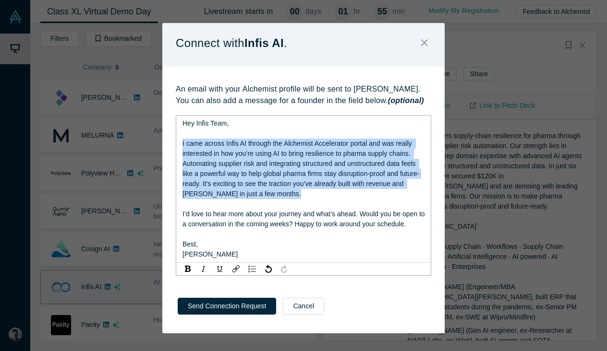
click at [284, 182] on span "I came across Infis AI through the Alchemist Accelerator portal and was really …" at bounding box center [300, 169] width 237 height 58
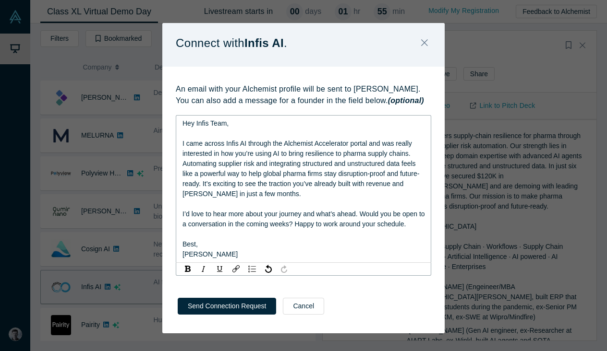
click at [274, 188] on div "I came across Infis AI through the Alchemist Accelerator portal and was really …" at bounding box center [303, 169] width 242 height 60
click at [312, 155] on span "I came across Infis AI through the Alchemist Accelerator portal and was really …" at bounding box center [300, 169] width 237 height 58
click at [236, 161] on span "I came across Infis AI through the Alchemist Accelerator portal and was really …" at bounding box center [300, 169] width 237 height 58
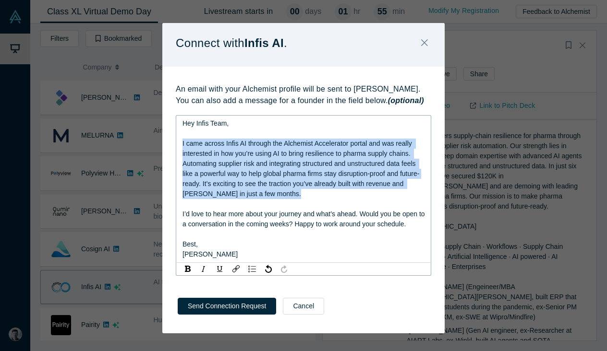
click at [236, 161] on span "I came across Infis AI through the Alchemist Accelerator portal and was really …" at bounding box center [300, 169] width 237 height 58
click at [219, 169] on span "I came across Infis AI through the Alchemist Accelerator portal and was really …" at bounding box center [300, 169] width 237 height 58
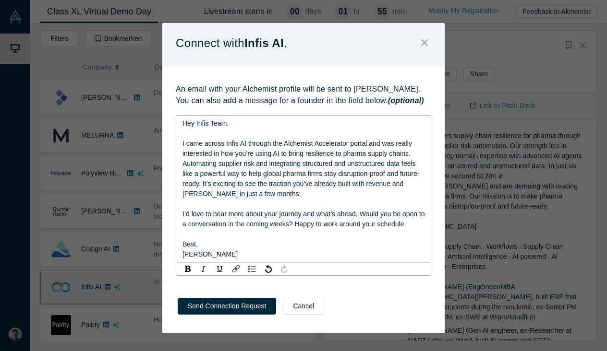
click at [198, 235] on div "rdw-editor" at bounding box center [303, 234] width 242 height 10
click at [193, 232] on div "rdw-editor" at bounding box center [303, 234] width 242 height 10
click at [185, 204] on div "rdw-editor" at bounding box center [303, 204] width 242 height 10
click at [185, 134] on div "rdw-editor" at bounding box center [303, 134] width 242 height 10
click at [219, 153] on span "I came across Infis AI through the Alchemist Accelerator portal and was really …" at bounding box center [300, 169] width 237 height 58
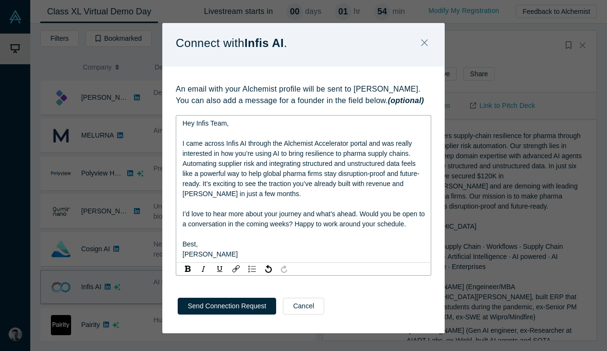
click at [231, 140] on span "I came across Infis AI through the Alchemist Accelerator portal and was really …" at bounding box center [300, 169] width 237 height 58
click at [244, 140] on span "I came across Infis AI through the Alchemist Accelerator portal and was really …" at bounding box center [300, 169] width 237 height 58
drag, startPoint x: 226, startPoint y: 144, endPoint x: 244, endPoint y: 144, distance: 18.7
click at [244, 144] on span "I came across Infis AI through the Alchemist Accelerator portal and was really …" at bounding box center [300, 169] width 237 height 58
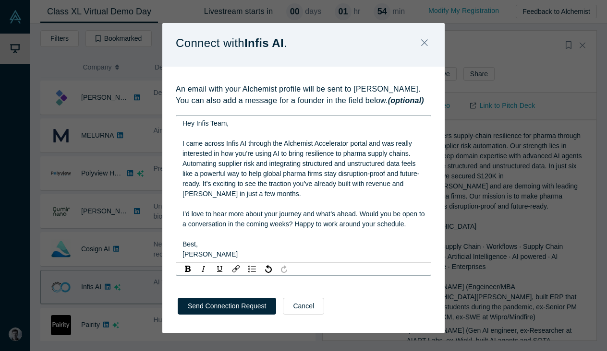
click at [253, 145] on span "I came across Infis AI through the Alchemist Accelerator portal and was really …" at bounding box center [300, 169] width 237 height 58
click at [300, 183] on span "I came across Infis AI through the Alchemist Accelerator portal and was really …" at bounding box center [300, 169] width 237 height 58
click at [298, 217] on span "I’d love to hear more about your journey and what’s ahead. Would you be open to…" at bounding box center [304, 219] width 244 height 18
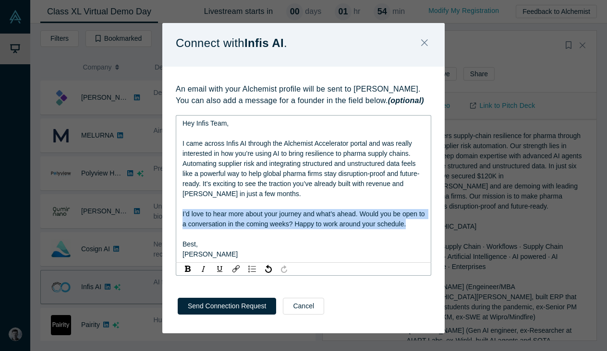
click at [298, 217] on span "I’d love to hear more about your journey and what’s ahead. Would you be open to…" at bounding box center [304, 219] width 244 height 18
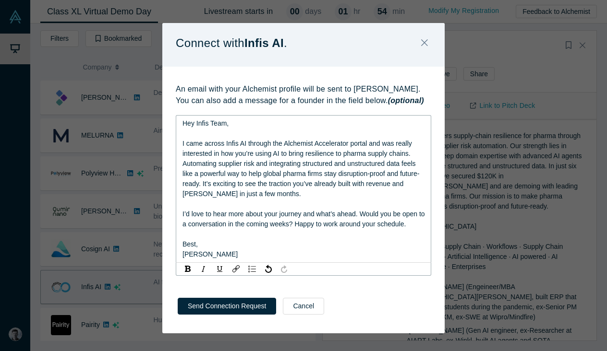
click at [318, 172] on span "I came across Infis AI through the Alchemist Accelerator portal and was really …" at bounding box center [300, 169] width 237 height 58
click at [237, 194] on span "I came across Infis AI through the Alchemist Accelerator portal and was really …" at bounding box center [300, 169] width 237 height 58
click at [294, 257] on div "[PERSON_NAME]" at bounding box center [303, 255] width 242 height 10
click at [289, 233] on div "rdw-editor" at bounding box center [303, 234] width 242 height 10
click at [332, 222] on span "I’d love to hear more about your journey and what’s ahead. Would you be open to…" at bounding box center [304, 219] width 244 height 18
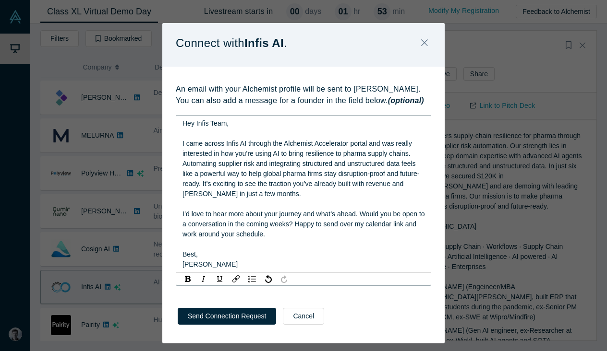
click at [301, 228] on div "I’d love to hear more about your journey and what’s ahead. Would you be open to…" at bounding box center [303, 224] width 242 height 30
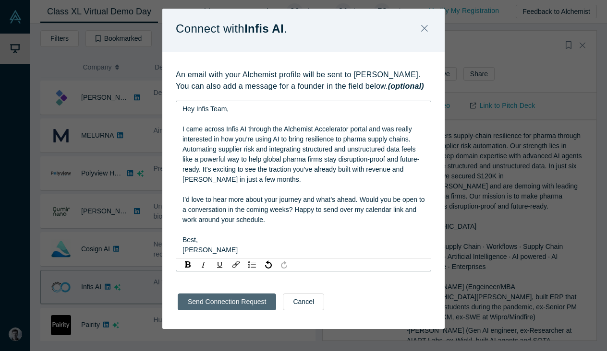
scroll to position [1, 0]
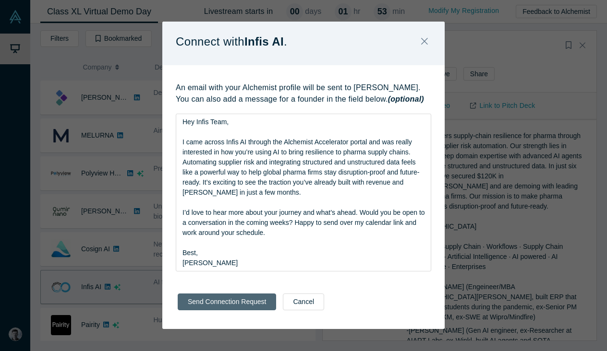
click at [239, 305] on button "Send Connection Request" at bounding box center [227, 302] width 98 height 17
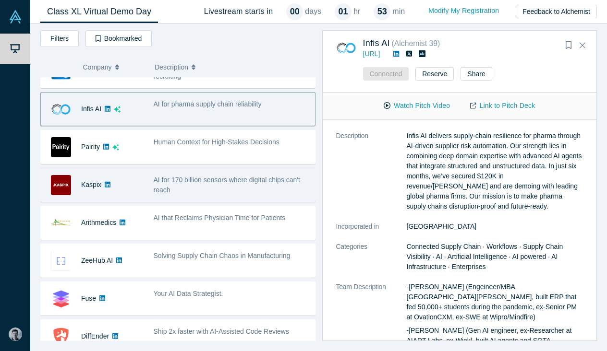
scroll to position [215, 0]
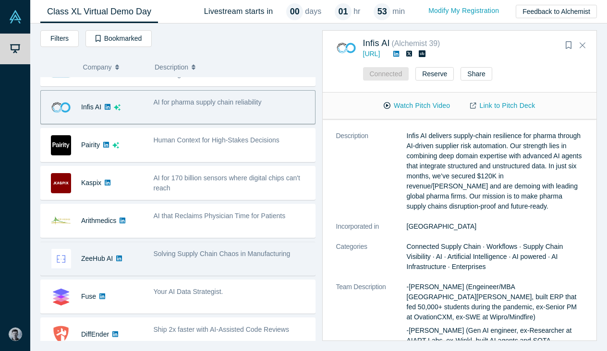
click at [202, 258] on div "Solving Supply Chain Chaos in Manufacturing" at bounding box center [232, 254] width 156 height 10
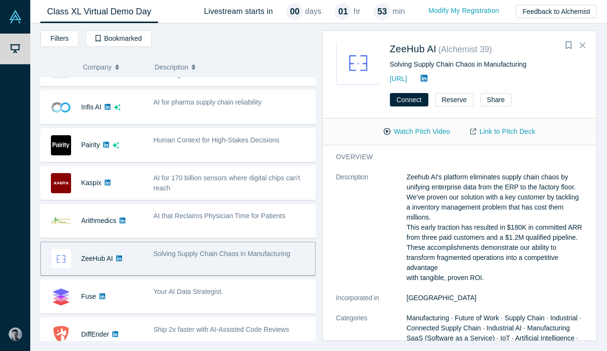
scroll to position [13, 0]
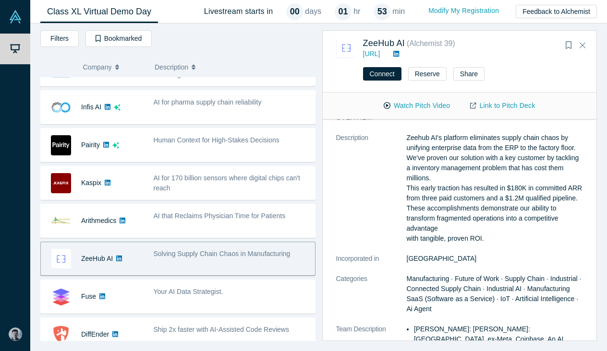
drag, startPoint x: 406, startPoint y: 136, endPoint x: 503, endPoint y: 249, distance: 148.4
click at [503, 244] on p "Zeehub AI's platform eliminates supply chain chaos by unifying enterprise data …" at bounding box center [495, 188] width 177 height 111
copy p "Zeehub AI's platform eliminates supply chain chaos by unifying enterprise data …"
click at [378, 75] on button "Connect" at bounding box center [382, 73] width 38 height 13
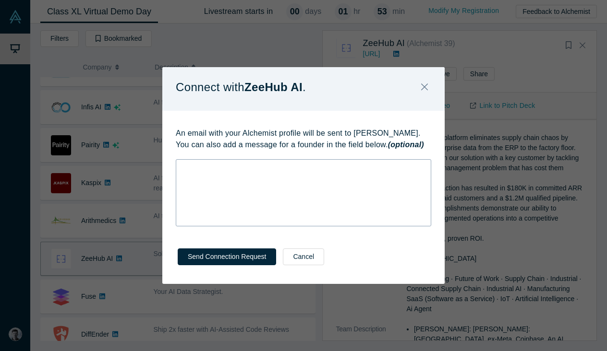
click at [290, 184] on div "rdw-wrapper" at bounding box center [303, 192] width 255 height 67
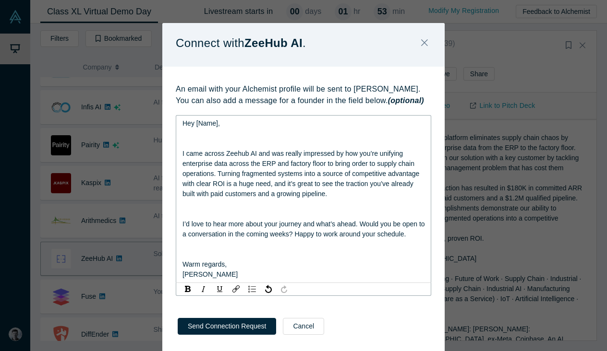
click at [181, 150] on div "Hey [Name], I came across Zeehub AI and was really impressed by how you’re unif…" at bounding box center [303, 199] width 255 height 168
click at [184, 153] on span "I came across Zeehub AI and was really impressed by how you’re unifying enterpr…" at bounding box center [301, 174] width 239 height 48
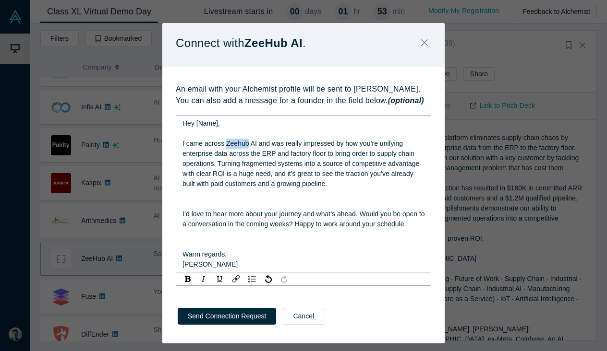
drag, startPoint x: 228, startPoint y: 141, endPoint x: 248, endPoint y: 141, distance: 20.6
click at [248, 141] on span "I came across Zeehub AI and was really impressed by how you’re unifying enterpr…" at bounding box center [301, 164] width 239 height 48
copy span "Zeehub"
drag, startPoint x: 217, startPoint y: 123, endPoint x: 196, endPoint y: 123, distance: 21.1
click at [196, 123] on span "Hey [Name]," at bounding box center [200, 124] width 37 height 8
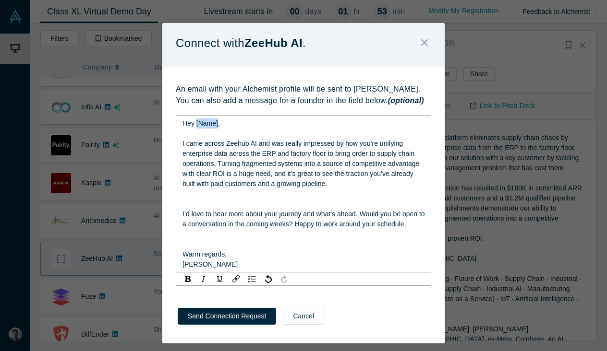
paste div "rdw-editor"
click at [259, 143] on span "I came across Zeehub AI and was really impressed by how you’re unifying enterpr…" at bounding box center [301, 164] width 239 height 48
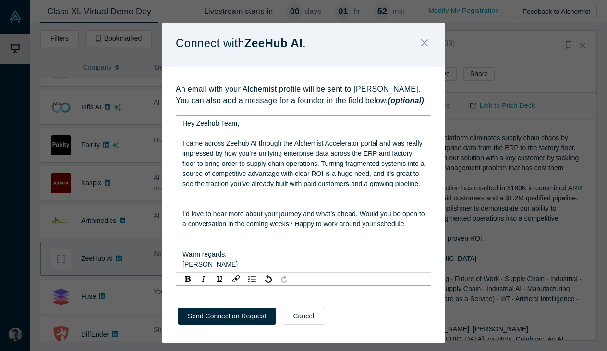
click at [182, 209] on div "rdw-editor" at bounding box center [303, 204] width 242 height 10
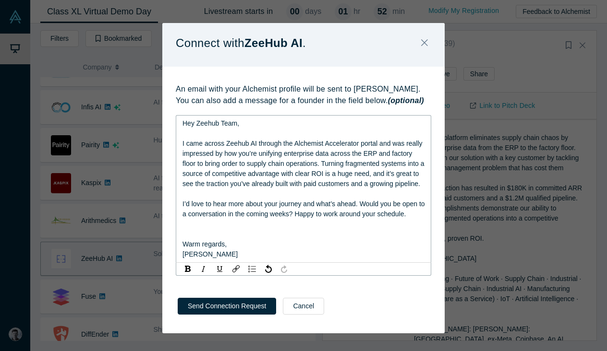
click at [184, 248] on span "Warm regards," at bounding box center [204, 245] width 44 height 8
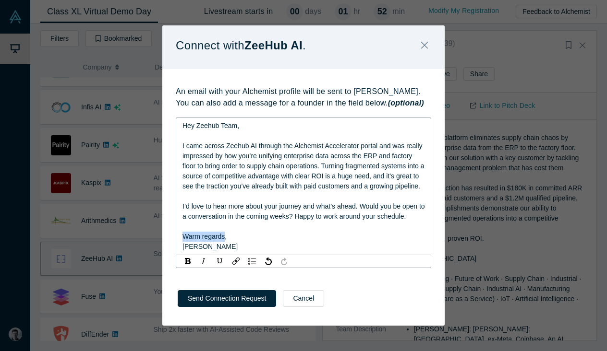
drag, startPoint x: 224, startPoint y: 245, endPoint x: 157, endPoint y: 244, distance: 66.7
click at [157, 244] on div "Connect with ZeeHub AI . An email with your Alchemist profile will be sent to […" at bounding box center [303, 175] width 607 height 351
click at [214, 242] on div "Best," at bounding box center [303, 237] width 242 height 10
click at [333, 220] on span "I’d love to hear more about your journey and what’s ahead. Would you be open to…" at bounding box center [304, 212] width 244 height 18
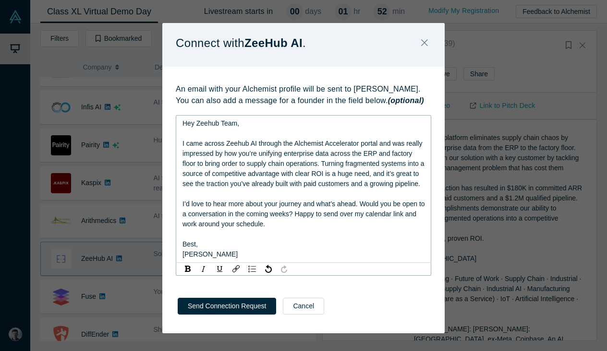
click at [209, 122] on span "Hey Zeehub Team," at bounding box center [210, 124] width 57 height 8
click at [242, 144] on span "I came across Zeehub AI through the Alchemist Accelerator portal and was really…" at bounding box center [303, 164] width 243 height 48
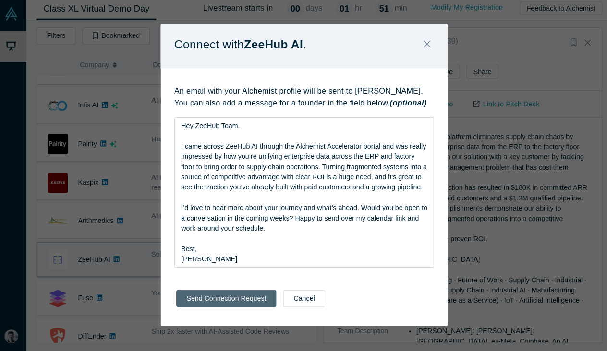
scroll to position [1, 0]
click at [244, 301] on button "Send Connection Request" at bounding box center [227, 297] width 98 height 17
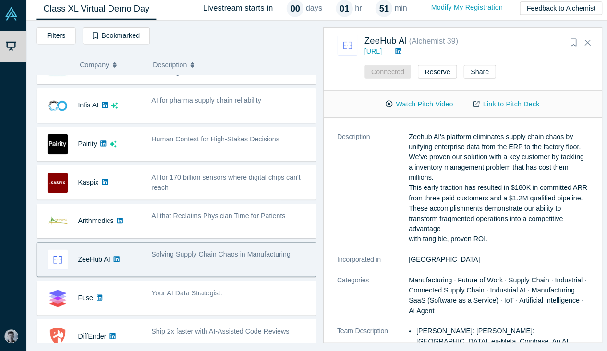
scroll to position [245, 0]
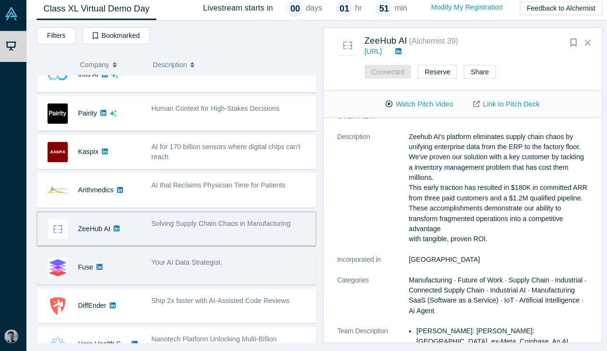
click at [220, 252] on div "Your AI Data Strategist." at bounding box center [231, 267] width 167 height 30
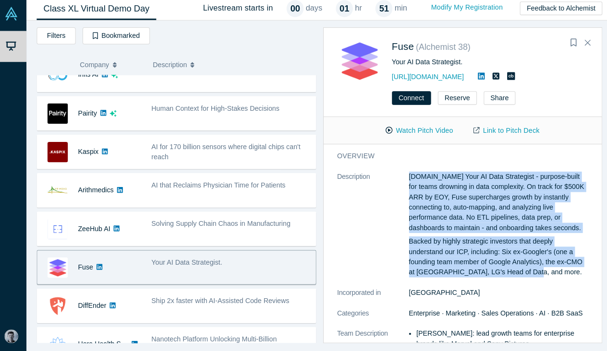
drag, startPoint x: 397, startPoint y: 173, endPoint x: 542, endPoint y: 278, distance: 179.1
click at [542, 278] on dl "Description [DOMAIN_NAME] Your AI Data Strategist - purpose-built for teams [ME…" at bounding box center [459, 325] width 247 height 306
copy dl "[DOMAIN_NAME] Your AI Data Strategist - purpose-built for teams [MEDICAL_DATA] …"
click at [429, 201] on p "[DOMAIN_NAME] Your AI Data Strategist - purpose-built for teams drowning in dat…" at bounding box center [495, 202] width 177 height 60
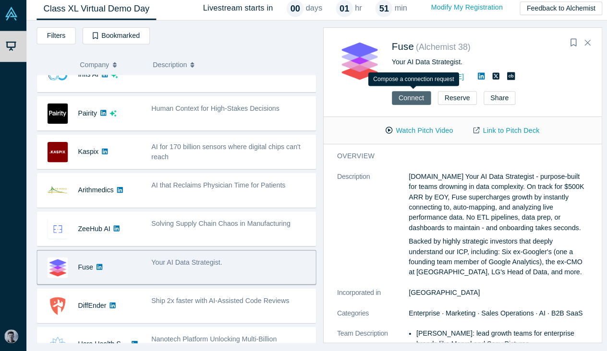
click at [403, 97] on button "Connect" at bounding box center [409, 99] width 38 height 13
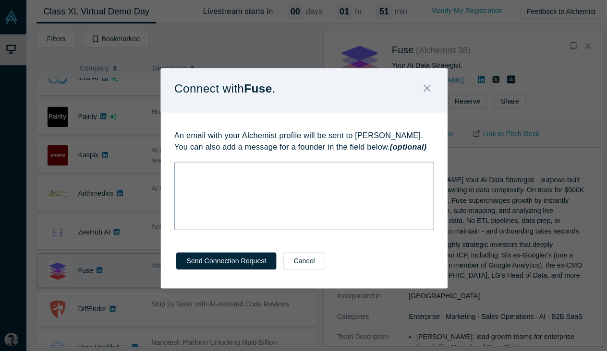
click at [290, 167] on div "rdw-editor" at bounding box center [303, 168] width 242 height 10
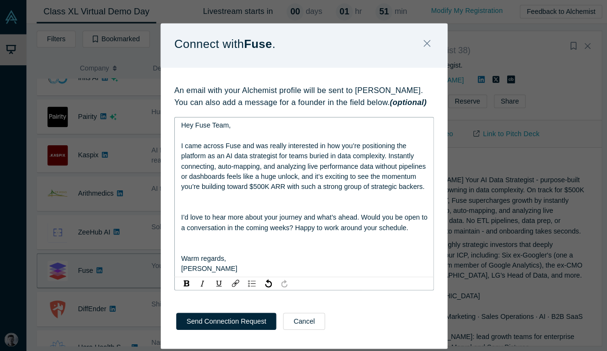
click at [182, 199] on div "rdw-editor" at bounding box center [303, 194] width 242 height 10
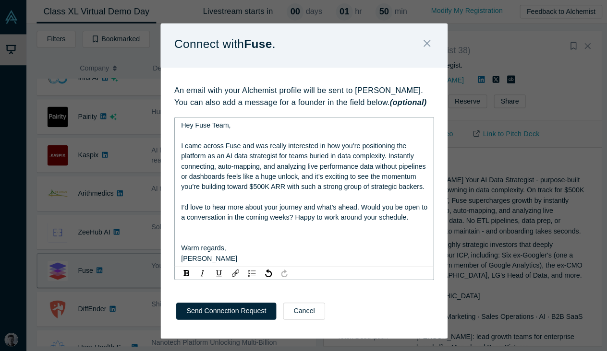
click at [182, 229] on div "rdw-editor" at bounding box center [303, 224] width 242 height 10
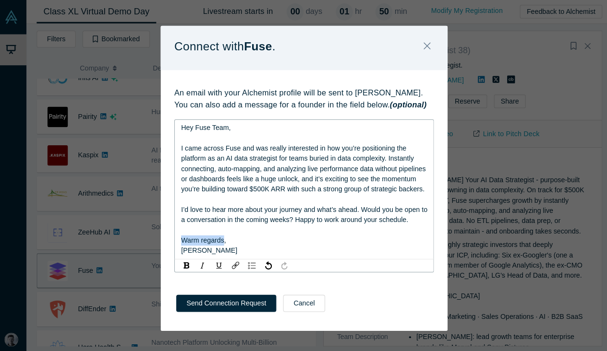
drag, startPoint x: 219, startPoint y: 244, endPoint x: 150, endPoint y: 244, distance: 69.1
click at [150, 244] on div "Connect with Fuse . An email with your Alchemist profile will be sent to [PERSO…" at bounding box center [303, 175] width 607 height 351
click at [238, 140] on span "Hey Fuse Team, I came across Fuse and was really interested in how you’re posit…" at bounding box center [303, 156] width 242 height 68
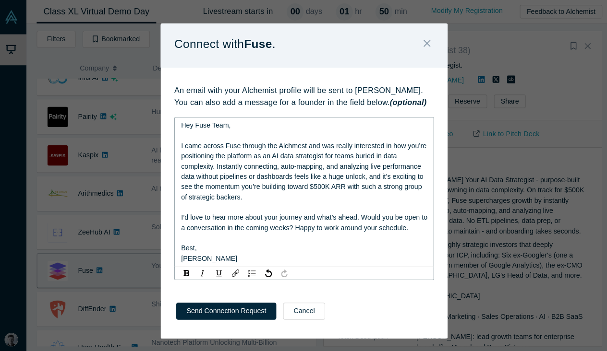
click at [289, 142] on span "Hey Fuse Team, I came across Fuse through the Alchmest and was really intereste…" at bounding box center [303, 159] width 243 height 78
click at [305, 144] on span "Hey Fuse Team, I came across Fuse through the Alchemest and was really interest…" at bounding box center [302, 159] width 240 height 78
click at [308, 147] on div "Hey Fuse Team, I came across Fuse through the Alchemist and was really interest…" at bounding box center [303, 159] width 242 height 81
click at [307, 143] on span "Hey Fuse Team, I came across Fuse through the Alchemist and was really interest…" at bounding box center [302, 159] width 240 height 78
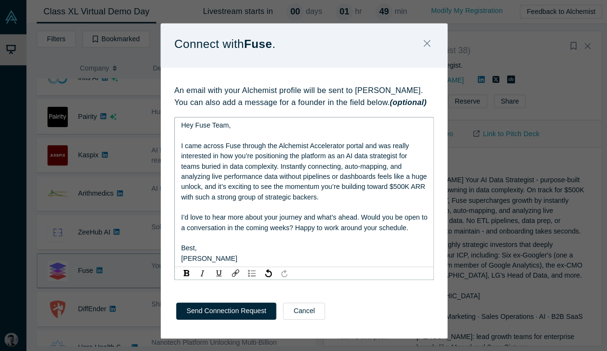
click at [251, 177] on div "Hey Fuse Team, I came across Fuse through the Alchemist Accelerator portal and …" at bounding box center [303, 159] width 242 height 81
click at [237, 210] on span "I’d love to hear more about your journey and what’s ahead. Would you be open to…" at bounding box center [304, 219] width 244 height 18
click at [212, 143] on span "Hey Fuse Team, I came across Fuse through the Alchemist Accelerator portal and …" at bounding box center [303, 159] width 243 height 78
click at [222, 215] on span "I’d love to hear more about your journey and what’s ahead. Would you be open to…" at bounding box center [304, 219] width 244 height 18
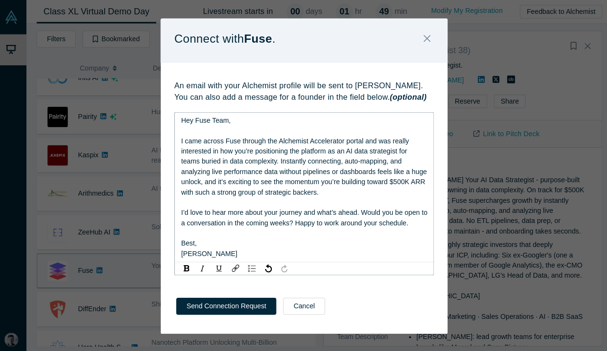
scroll to position [4, 0]
click at [330, 219] on span "I’d love to hear more about your journey and what’s ahead. Would you be open to…" at bounding box center [304, 215] width 244 height 18
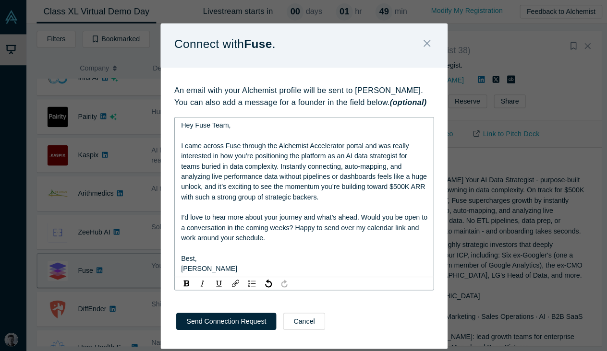
scroll to position [0, 0]
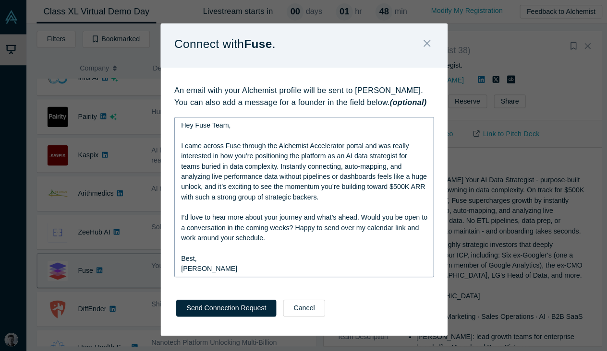
drag, startPoint x: 242, startPoint y: 324, endPoint x: 234, endPoint y: 133, distance: 190.3
click at [234, 133] on div "Connect with Fuse . An email with your Alchemist profile will be sent to [PERSO…" at bounding box center [303, 177] width 282 height 308
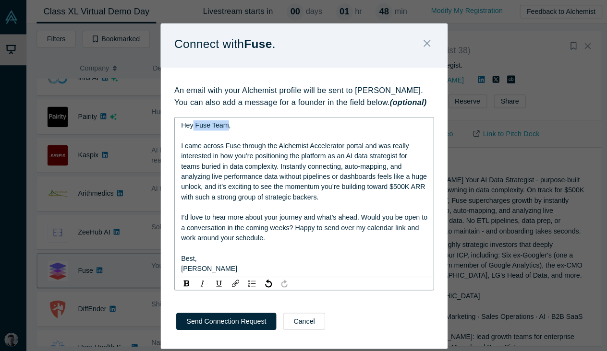
drag, startPoint x: 190, startPoint y: 122, endPoint x: 221, endPoint y: 123, distance: 31.2
click at [221, 123] on span "Hey Fuse Team, I came across Fuse through the Alchemist Accelerator portal and …" at bounding box center [303, 159] width 243 height 78
click at [239, 193] on span "Hey [PERSON_NAME], I came across Fuse through the Alchemist Accelerator portal …" at bounding box center [303, 159] width 243 height 78
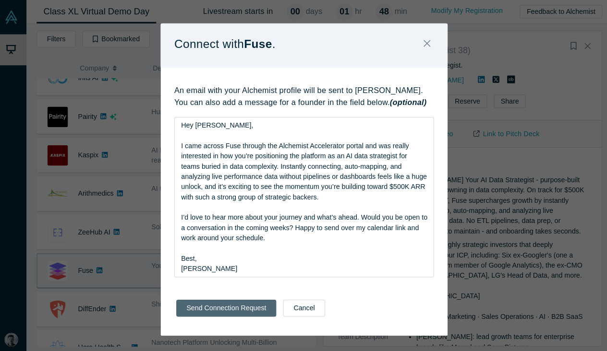
click at [219, 308] on button "Send Connection Request" at bounding box center [227, 303] width 98 height 17
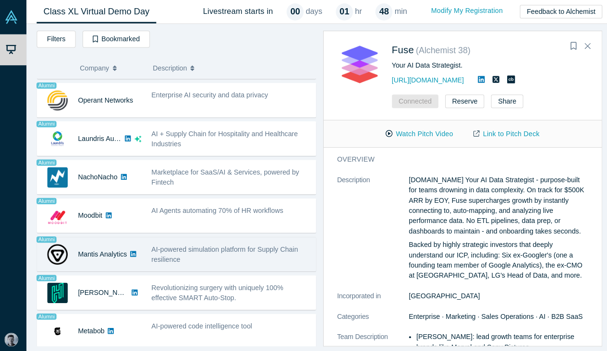
scroll to position [650, 0]
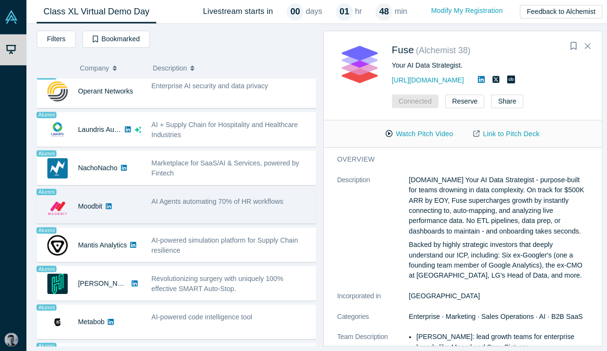
click at [210, 219] on div "Alumni Moodbit AI Agents automating 70% of HR workflows __Miho Shoji:__ Experie…" at bounding box center [177, 203] width 275 height 34
click at [208, 217] on div "AI Agents automating 70% of HR workflows" at bounding box center [231, 203] width 167 height 30
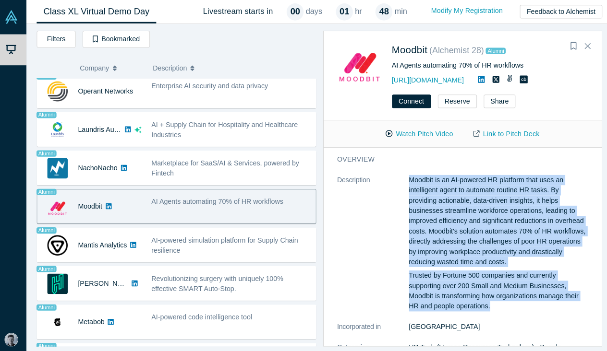
drag, startPoint x: 398, startPoint y: 175, endPoint x: 517, endPoint y: 302, distance: 174.3
click at [517, 302] on dl "Description Moodbit is an AI-powered HR platform that uses an intelligent agent…" at bounding box center [459, 325] width 247 height 306
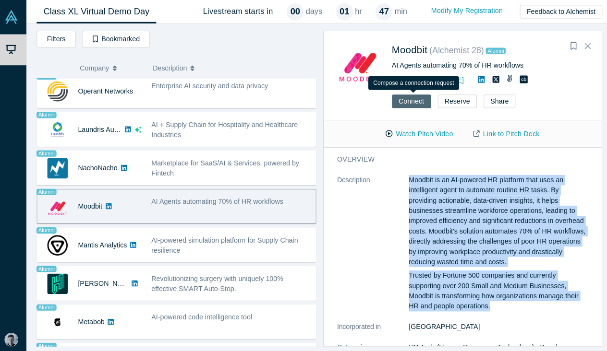
click at [410, 100] on button "Connect" at bounding box center [409, 99] width 38 height 13
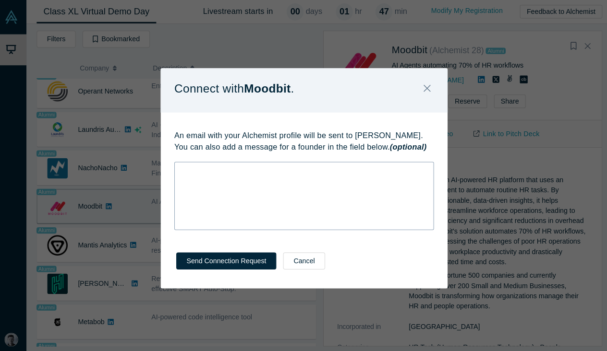
click at [265, 179] on div "rdw-wrapper" at bounding box center [303, 192] width 255 height 67
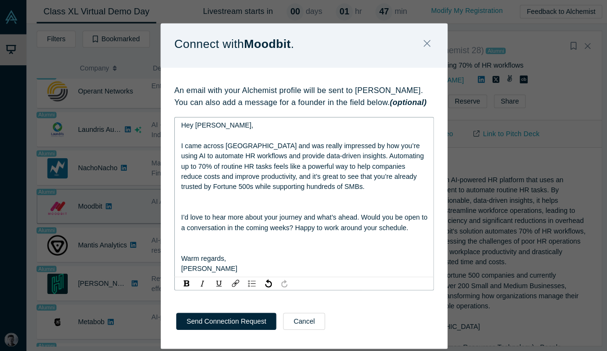
click at [187, 200] on div "rdw-editor" at bounding box center [303, 204] width 242 height 10
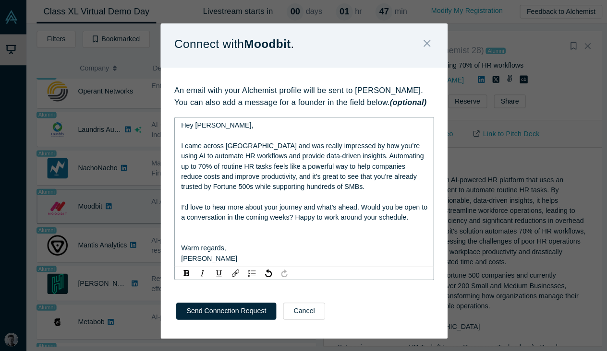
click at [250, 142] on span "Hey [PERSON_NAME], I came across [GEOGRAPHIC_DATA] and was really impressed by …" at bounding box center [302, 154] width 241 height 68
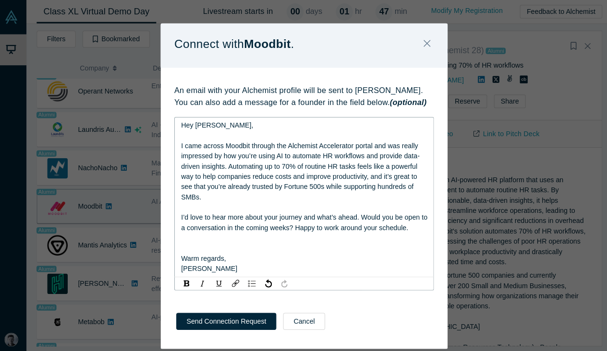
click at [290, 147] on div "Hey [PERSON_NAME], I came across Moodbit through the Alchemist Accelerator port…" at bounding box center [303, 159] width 242 height 81
click at [191, 250] on div "Warm regards," at bounding box center [303, 255] width 242 height 10
click at [185, 240] on div "rdw-editor" at bounding box center [303, 245] width 242 height 10
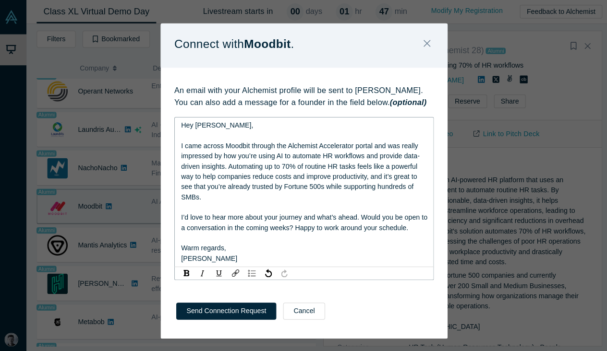
click at [326, 223] on span "I’d love to hear more about your journey and what’s ahead. Would you be open to…" at bounding box center [304, 219] width 244 height 18
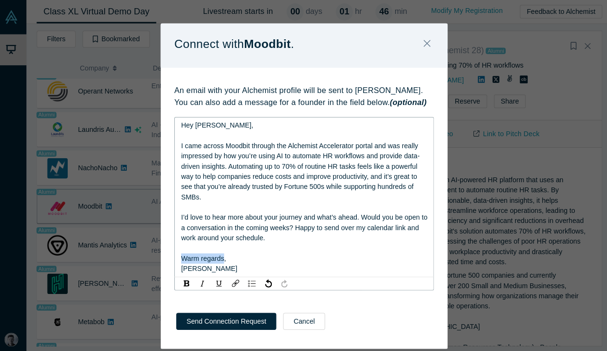
drag, startPoint x: 176, startPoint y: 253, endPoint x: 149, endPoint y: 253, distance: 26.9
click at [149, 253] on div "Connect with Moodbit . An email with your Alchemist profile will be sent to [PE…" at bounding box center [303, 175] width 607 height 351
click at [198, 257] on div "Best," at bounding box center [303, 255] width 242 height 10
click at [224, 152] on span "Hey [PERSON_NAME], I came across Moodbit through the Alchemist Accelerator port…" at bounding box center [299, 159] width 235 height 78
click at [270, 254] on div "Best," at bounding box center [303, 255] width 242 height 10
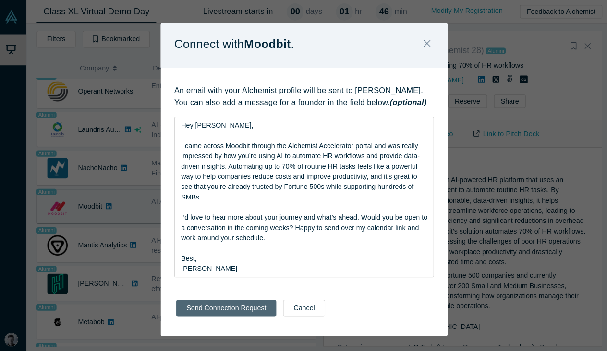
drag, startPoint x: 224, startPoint y: 316, endPoint x: 236, endPoint y: 295, distance: 23.9
click at [236, 295] on button "Send Connection Request" at bounding box center [227, 303] width 98 height 17
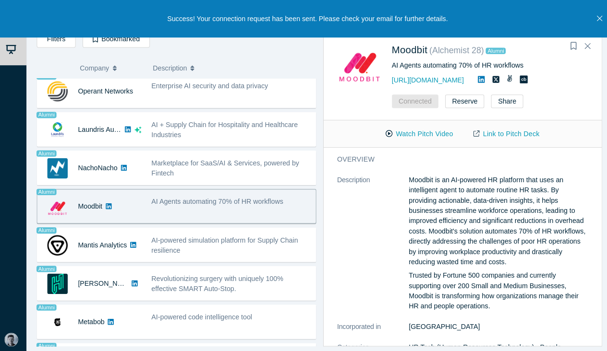
click at [588, 18] on button "Close" at bounding box center [594, 18] width 12 height 37
